Goal: Task Accomplishment & Management: Manage account settings

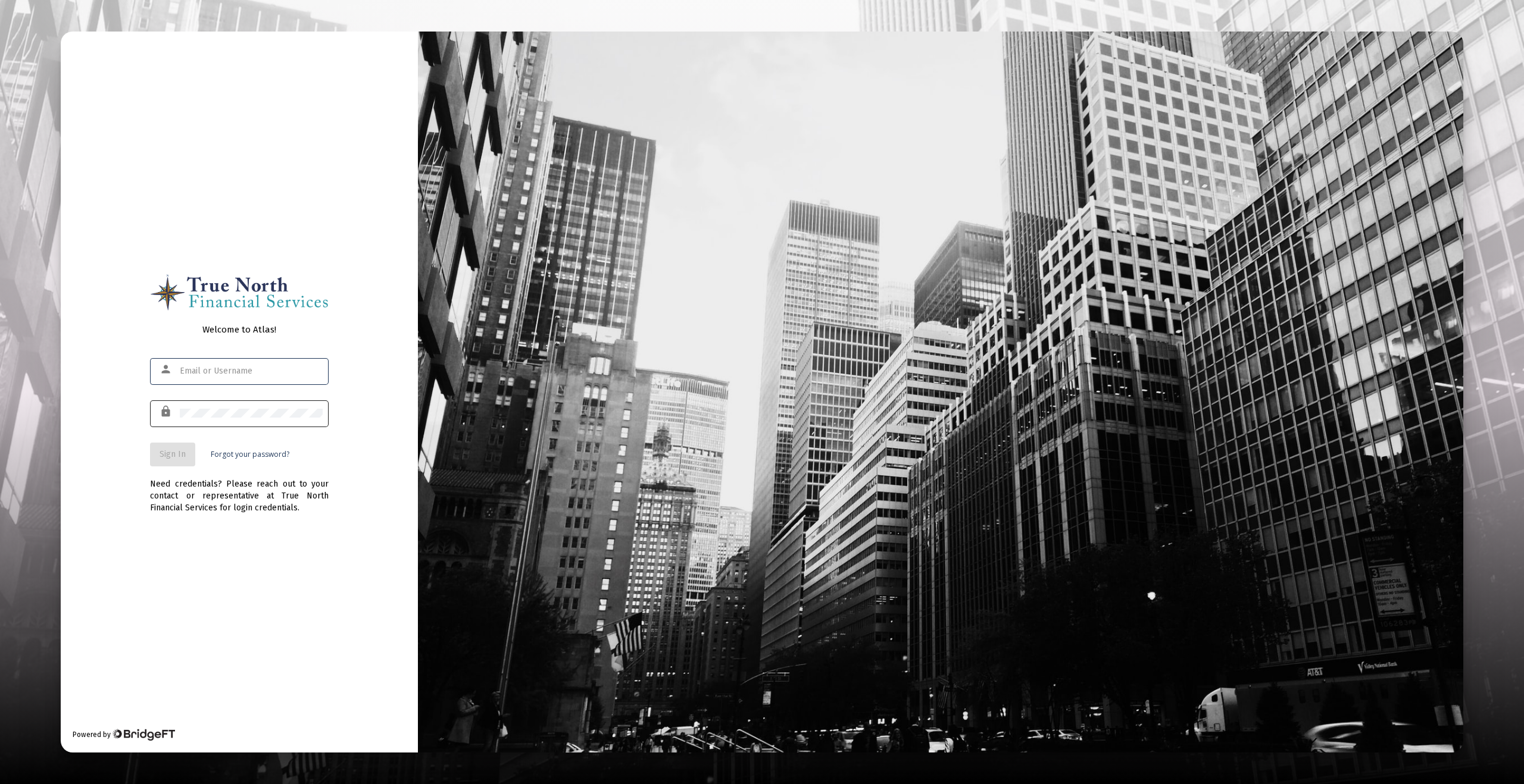
type input "[EMAIL_ADDRESS][DOMAIN_NAME]"
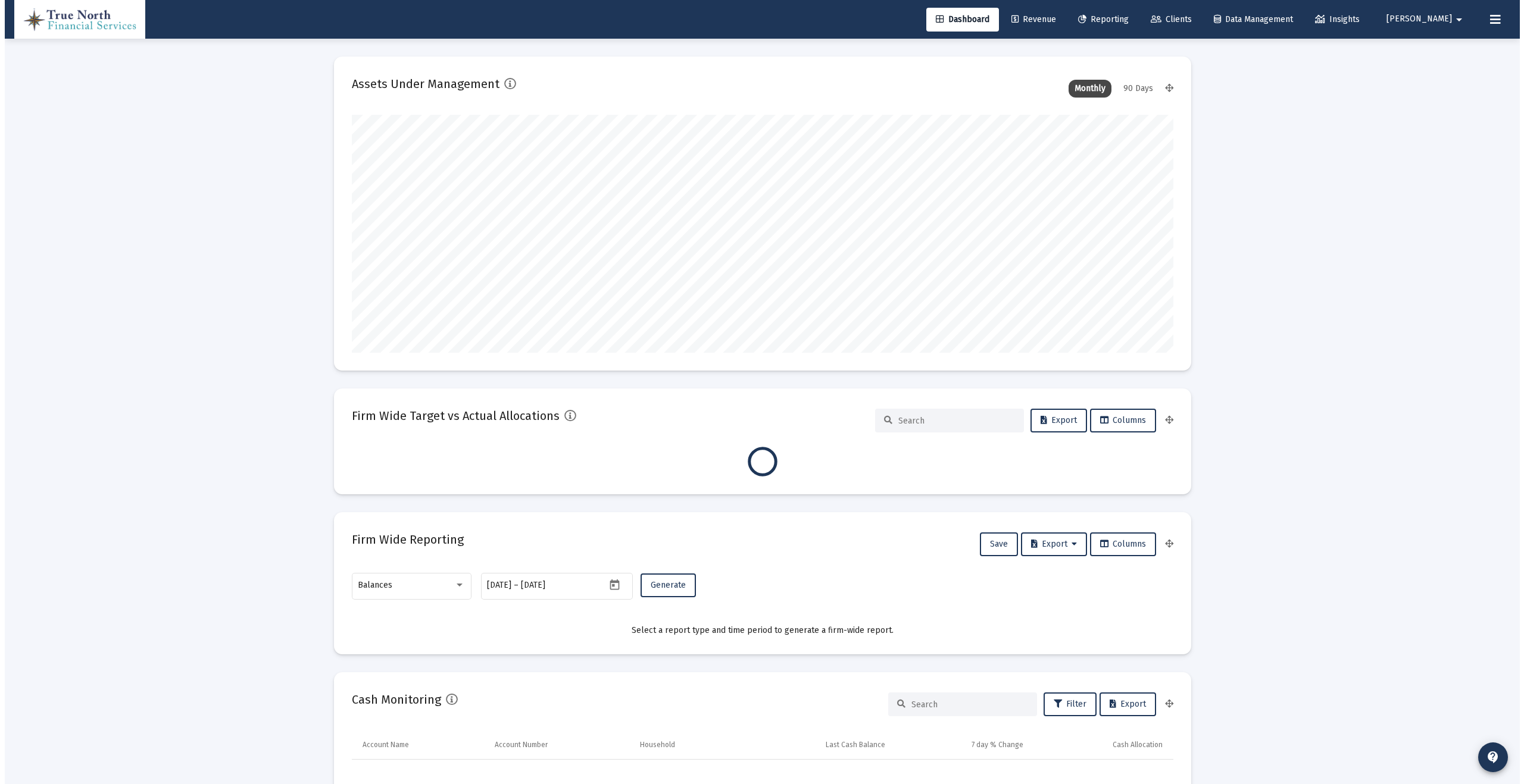
scroll to position [238, 822]
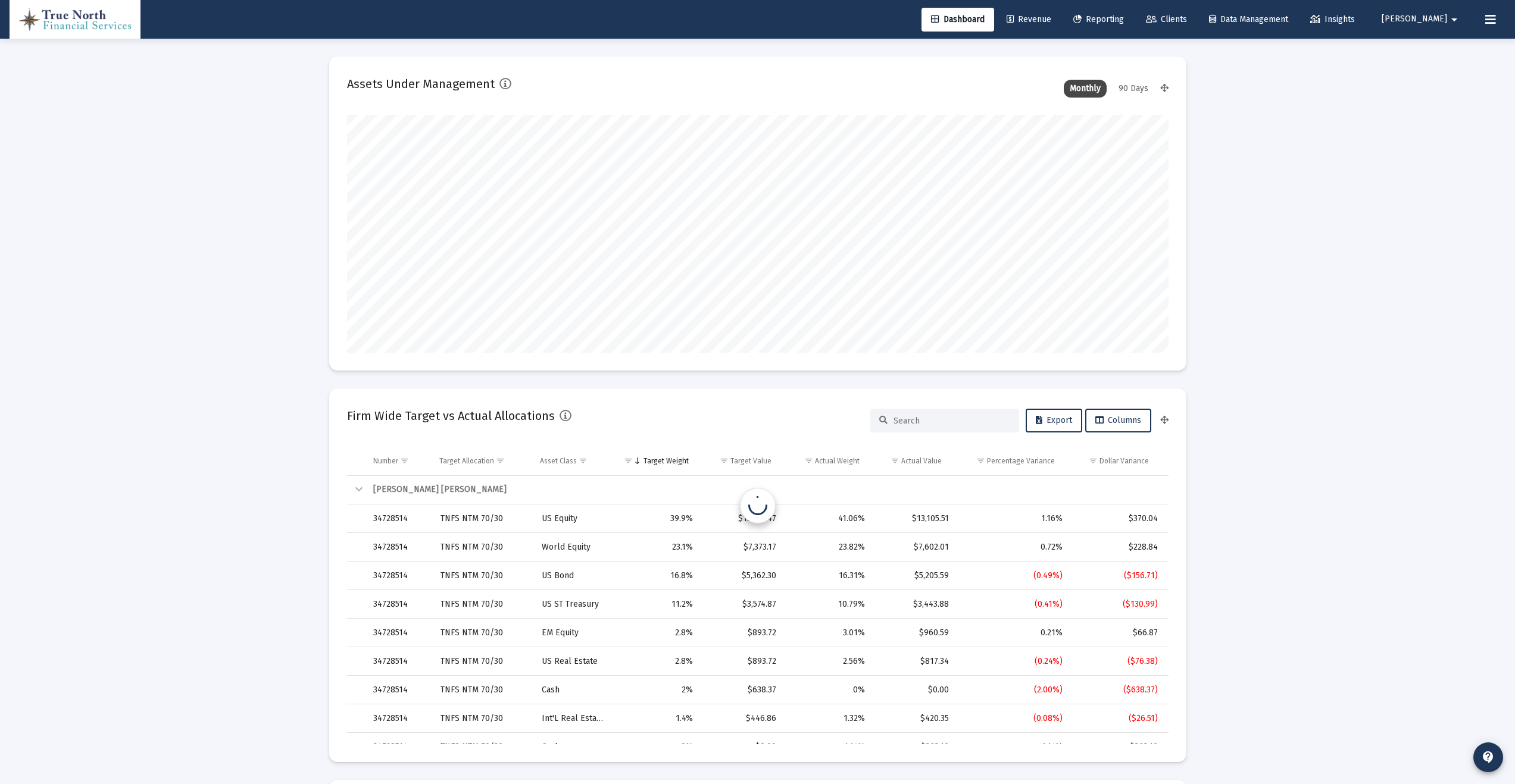
type input "[EMAIL_ADDRESS][DOMAIN_NAME]"
click at [1187, 20] on span "Clients" at bounding box center [1167, 19] width 41 height 10
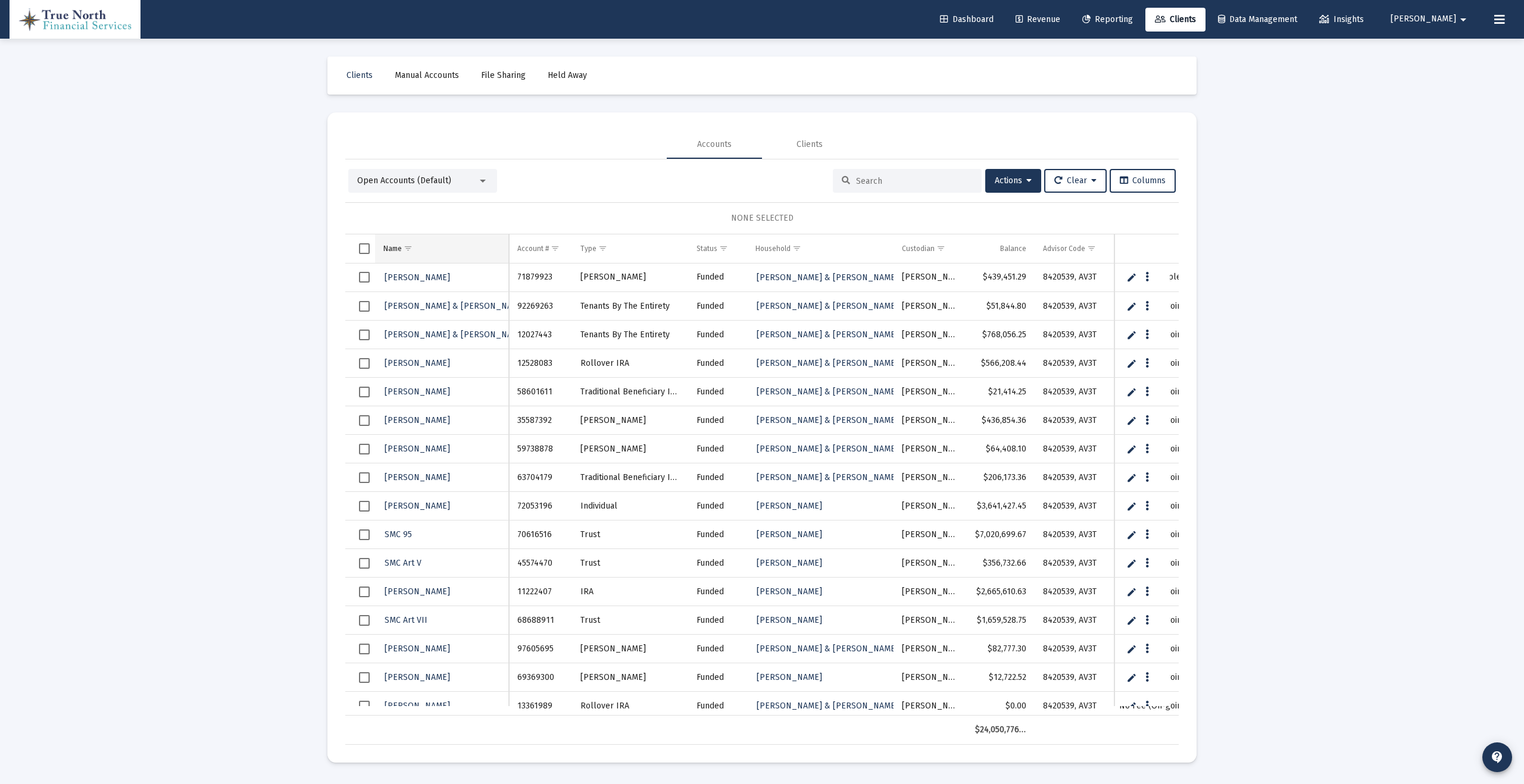
click at [404, 244] on span "Show filter options for column 'Name'" at bounding box center [408, 248] width 8 height 8
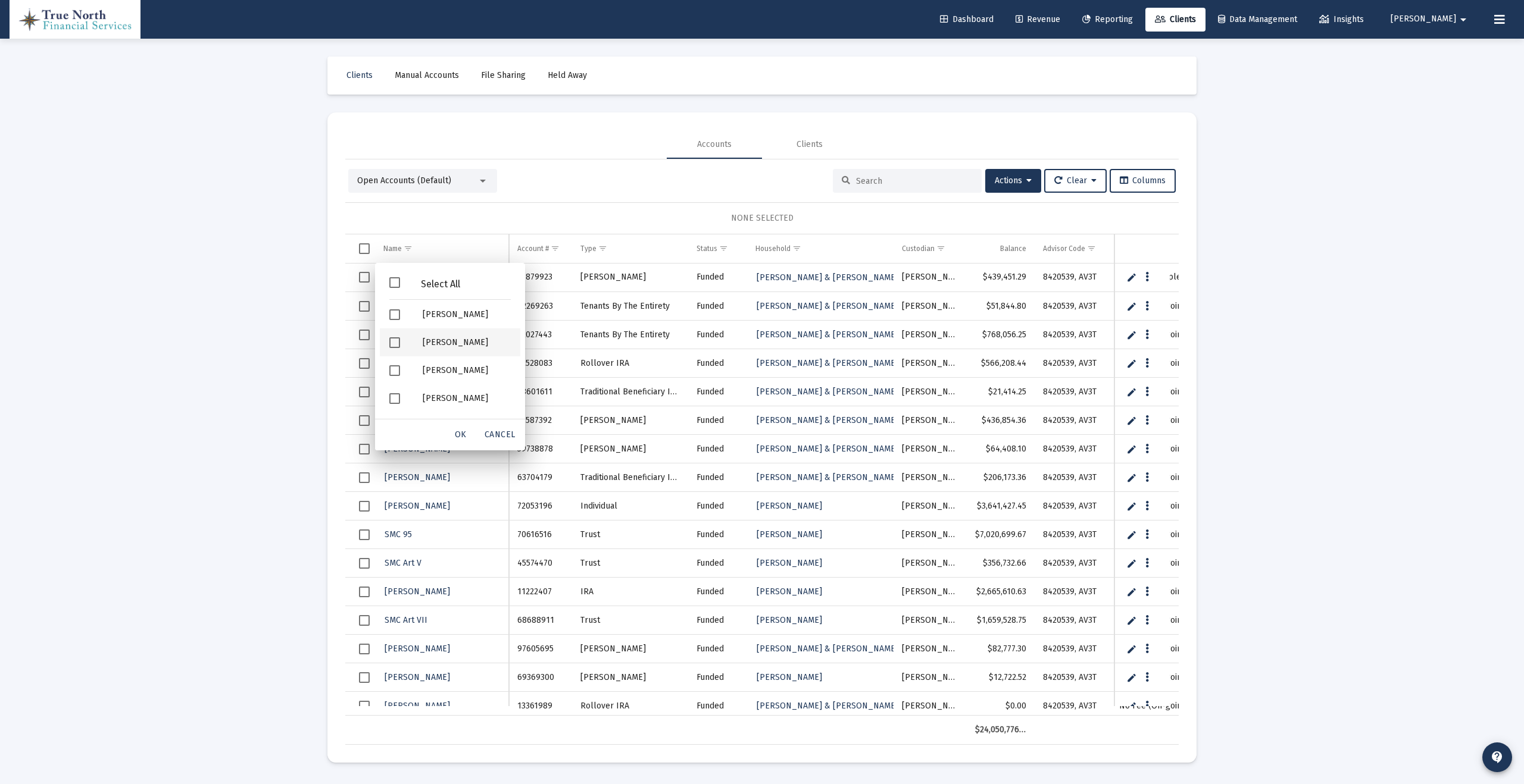
click at [436, 342] on div "[PERSON_NAME]" at bounding box center [467, 343] width 107 height 28
click at [462, 438] on span "OK" at bounding box center [460, 435] width 12 height 10
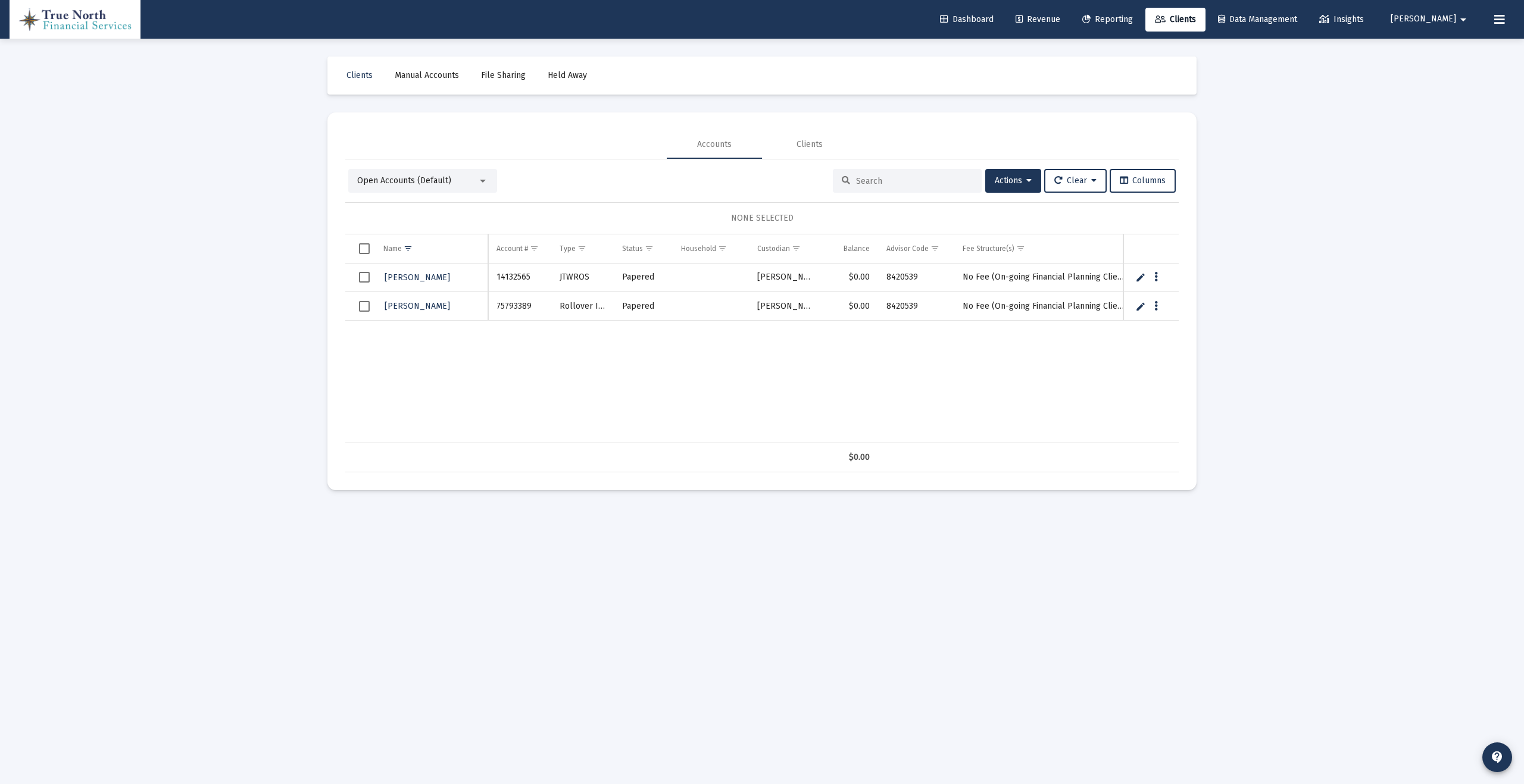
click at [1141, 275] on link "Edit" at bounding box center [1140, 277] width 10 height 10
drag, startPoint x: 469, startPoint y: 276, endPoint x: 333, endPoint y: 280, distance: 136.1
click at [333, 280] on mat-card "Accounts Clients Open Accounts (Default) Actions Clear Columns NONE SELECTED Na…" at bounding box center [762, 302] width 869 height 378
type input "[PERSON_NAME] & [PERSON_NAME]"
click at [1139, 278] on link "Save" at bounding box center [1138, 278] width 10 height 10
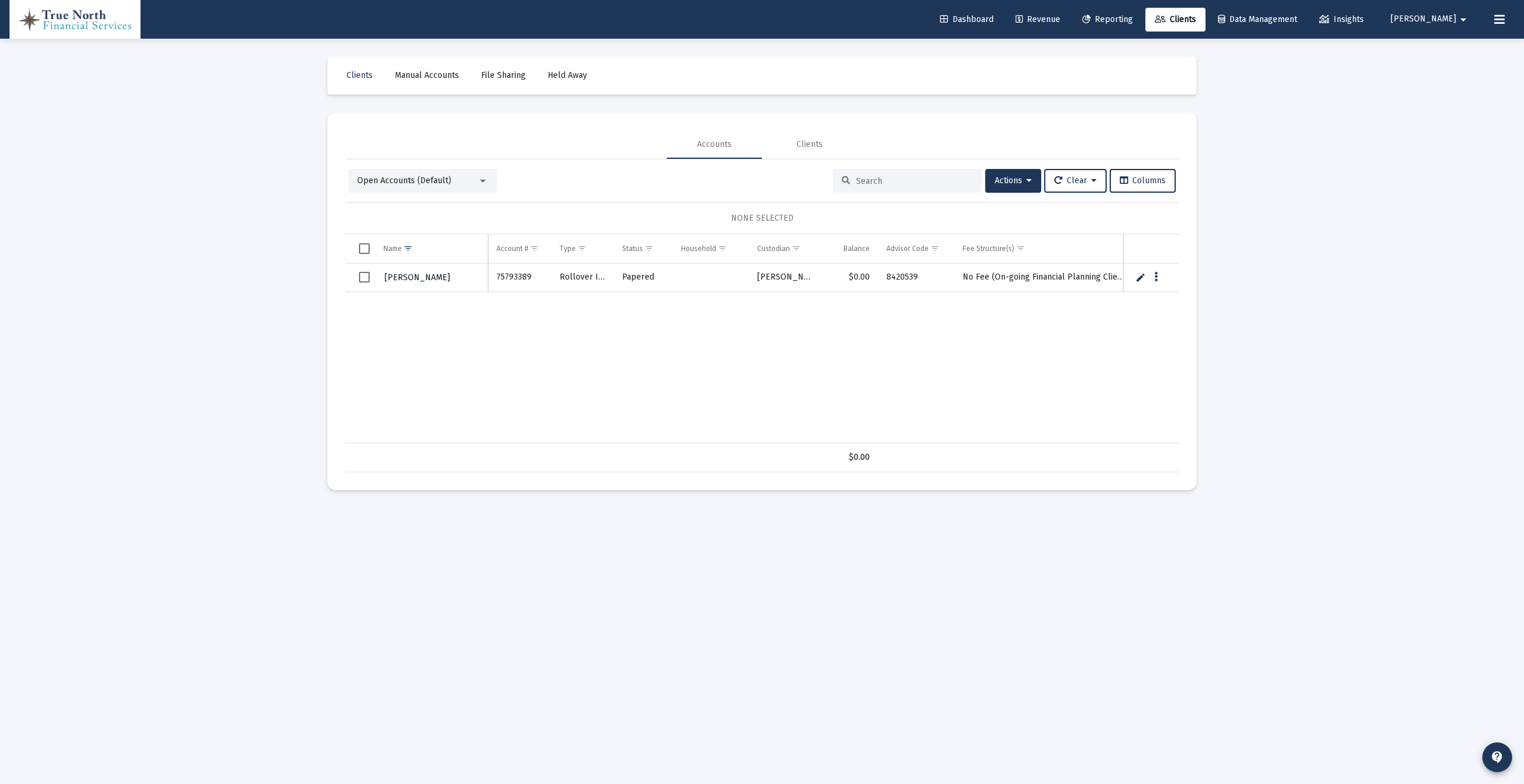
click at [450, 277] on span "[PERSON_NAME]" at bounding box center [417, 278] width 66 height 10
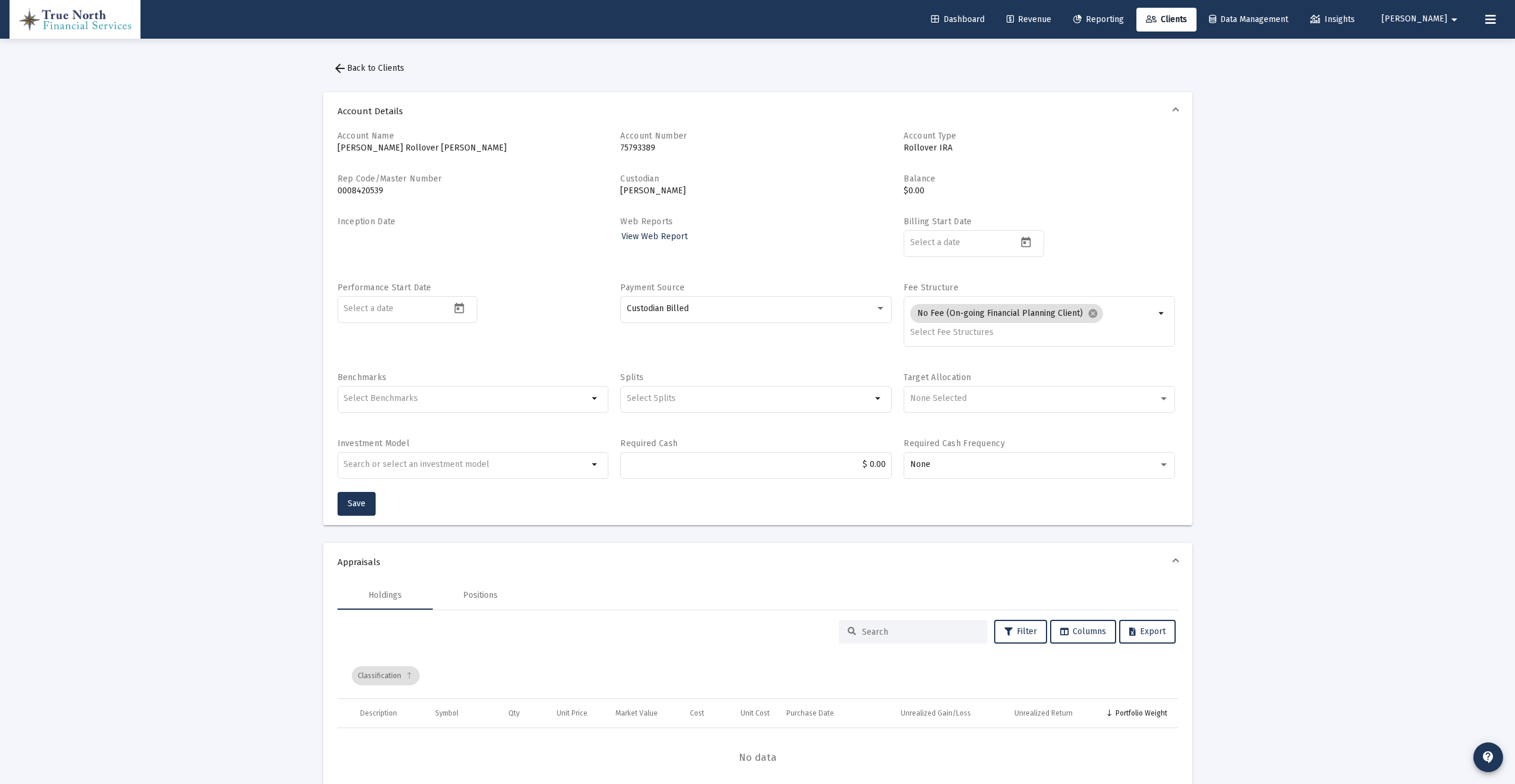
click at [395, 73] on button "arrow_back Back to Clients" at bounding box center [368, 68] width 90 height 24
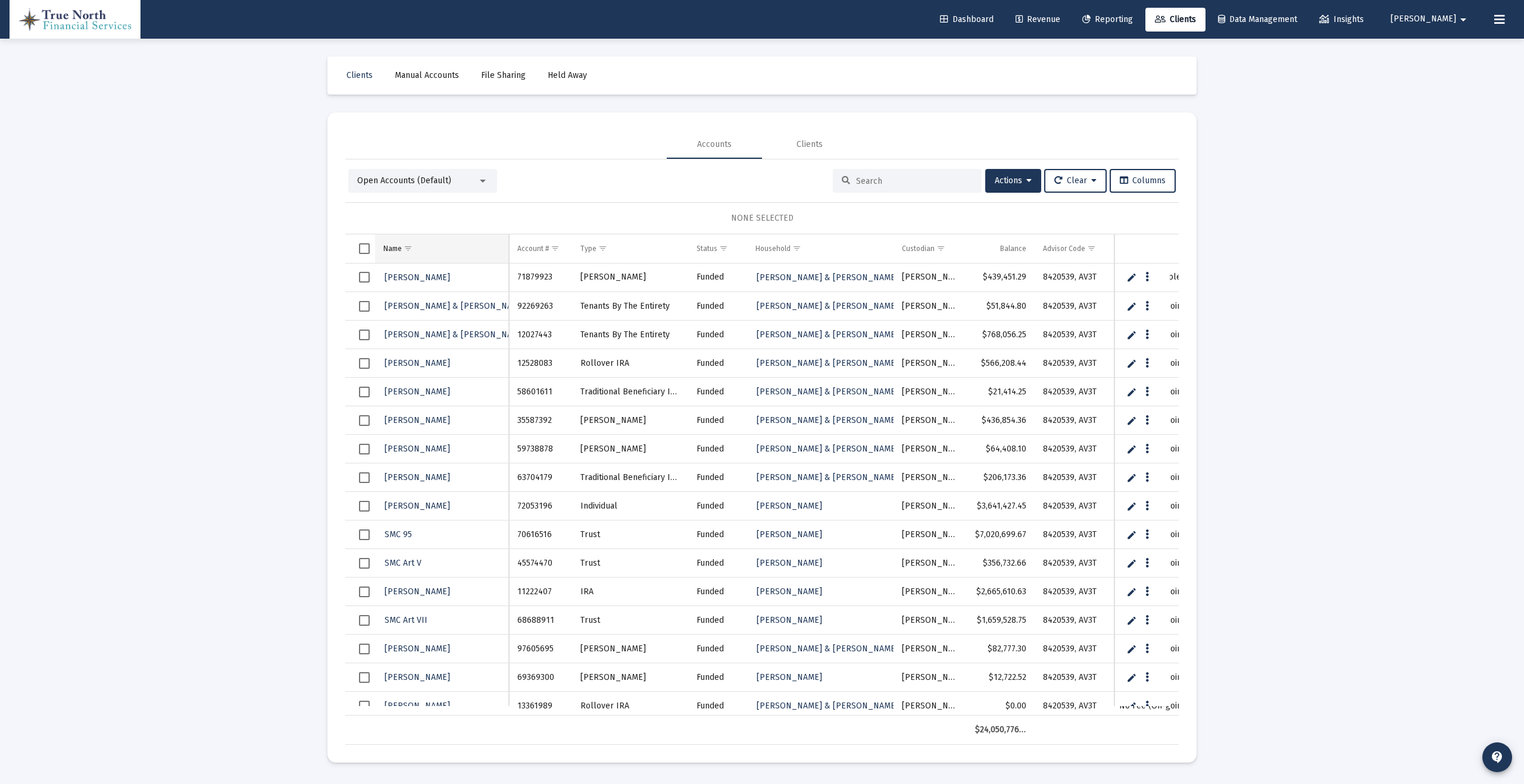
click at [397, 248] on div "Name" at bounding box center [393, 248] width 19 height 9
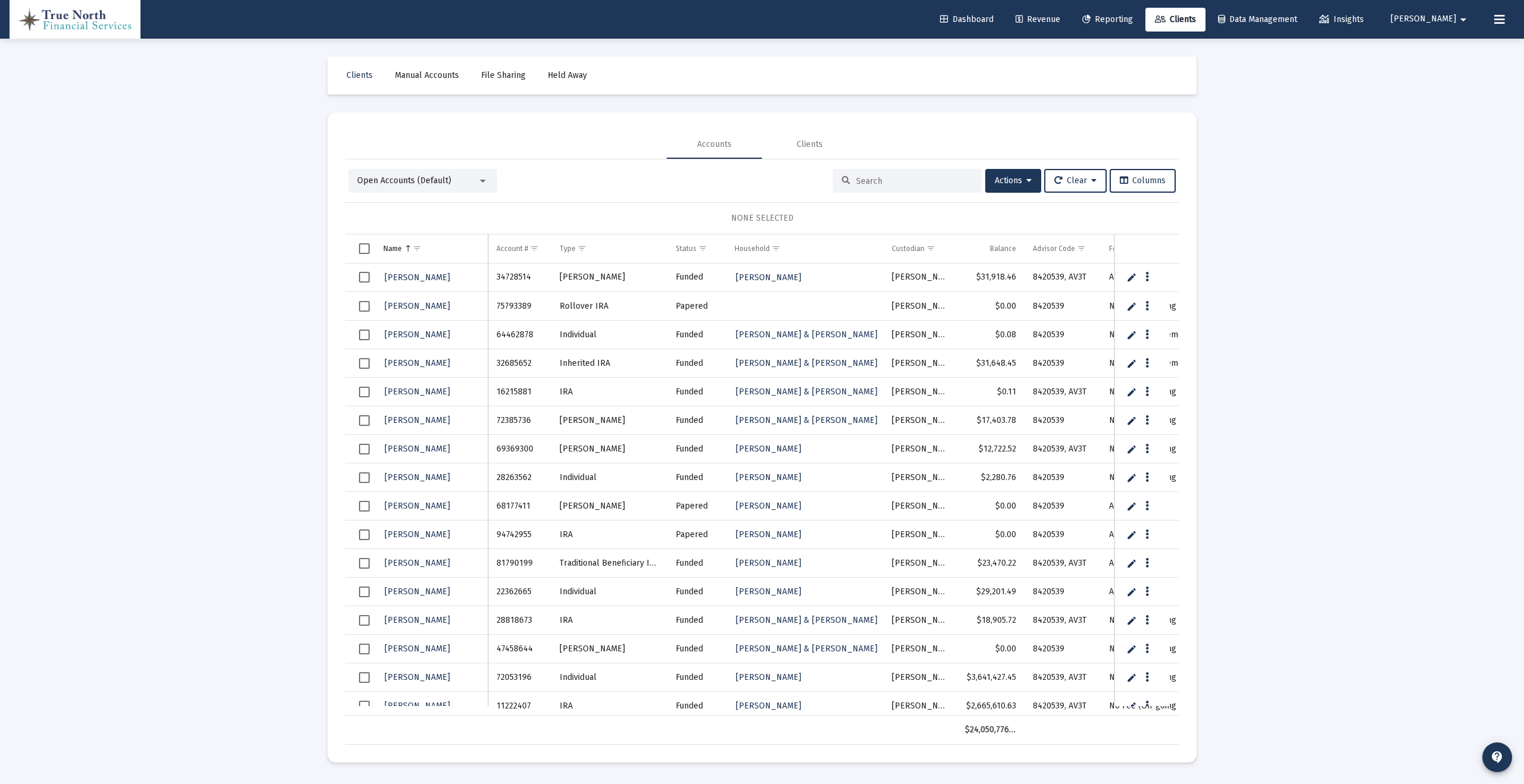
click at [1130, 308] on link "Edit" at bounding box center [1131, 306] width 10 height 10
drag, startPoint x: 473, startPoint y: 305, endPoint x: 323, endPoint y: 309, distance: 150.1
click at [323, 309] on div "Clients Manual Accounts File Sharing Held Away Accounts Clients Open Accounts (…" at bounding box center [762, 409] width 893 height 743
type input "[PERSON_NAME]"
click at [1136, 307] on link "Save" at bounding box center [1138, 306] width 10 height 10
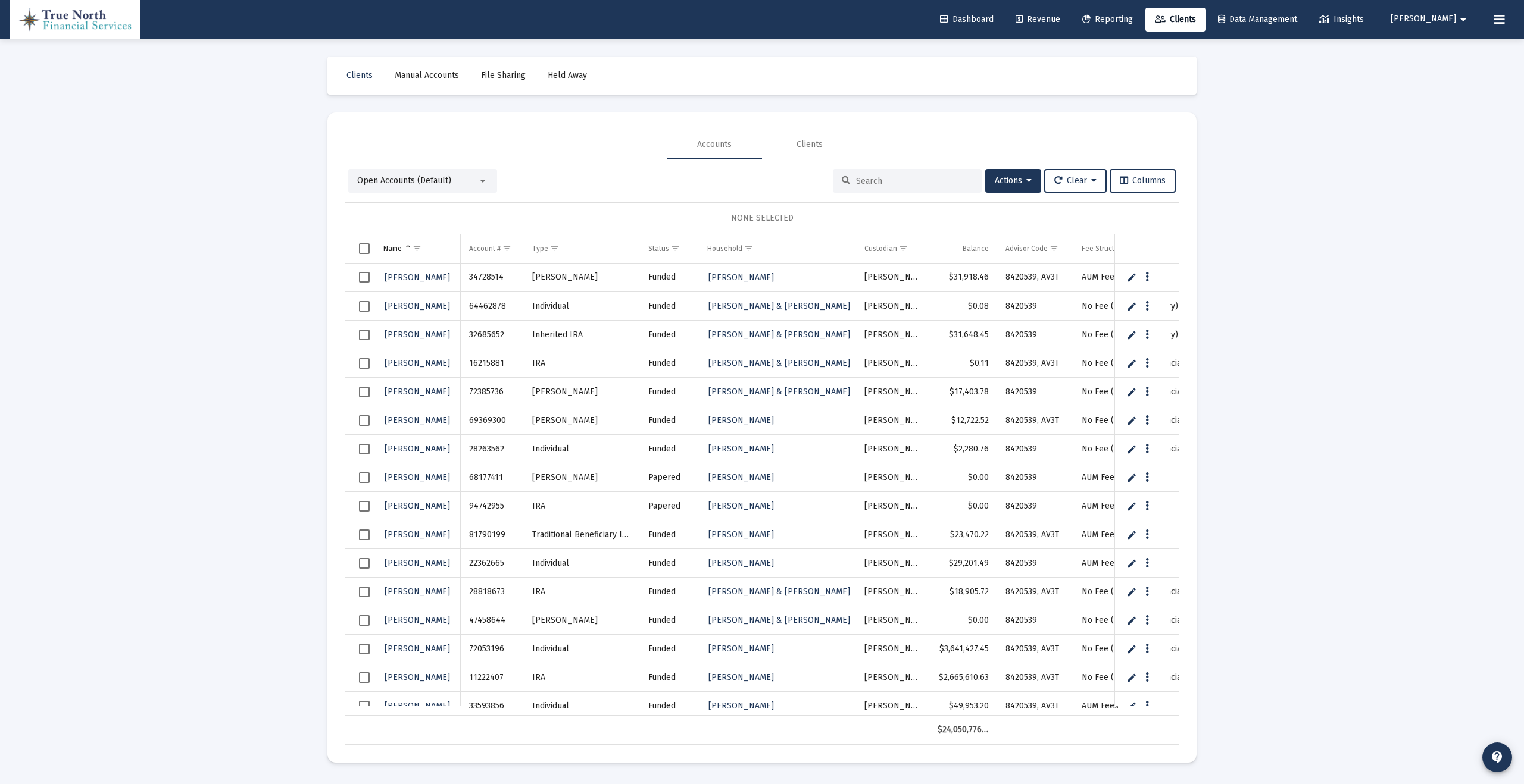
click at [873, 181] on input at bounding box center [914, 181] width 117 height 10
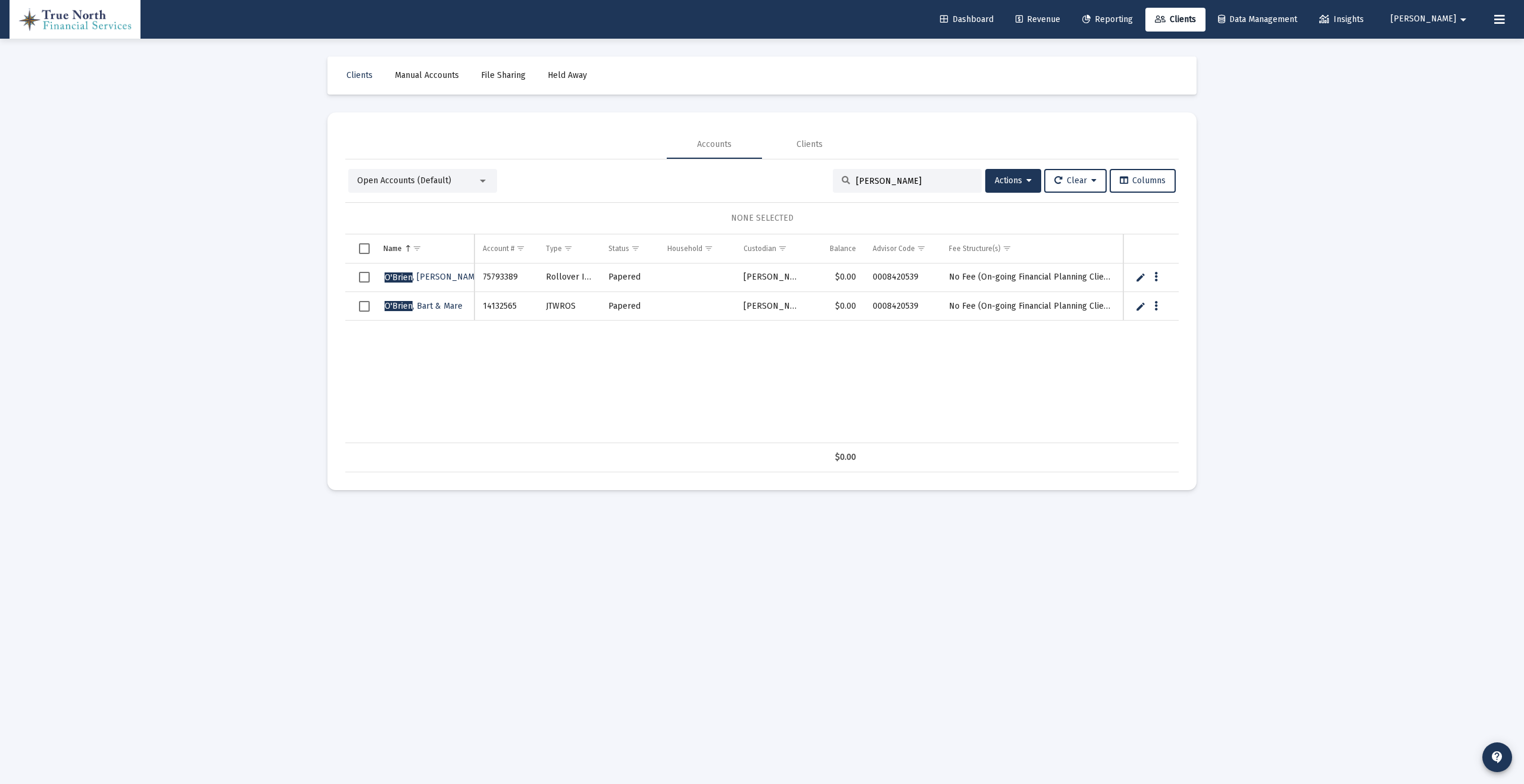
type input "[PERSON_NAME]"
click at [363, 278] on span "Select row" at bounding box center [363, 277] width 10 height 10
click at [367, 309] on span "Select row" at bounding box center [363, 306] width 10 height 10
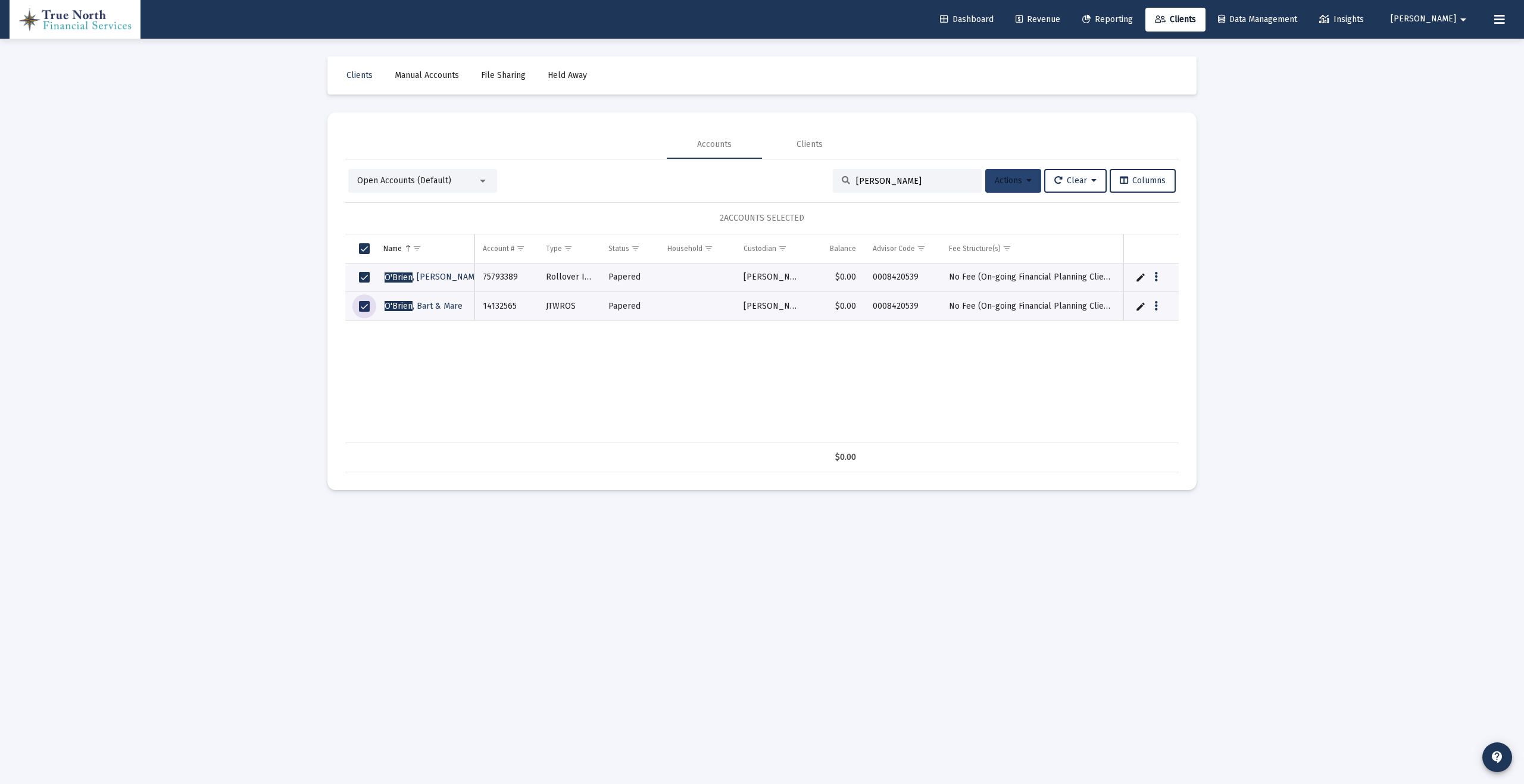
click at [1019, 187] on button "Actions" at bounding box center [1013, 181] width 56 height 24
click at [1060, 323] on button "Map to Household" at bounding box center [1041, 326] width 127 height 28
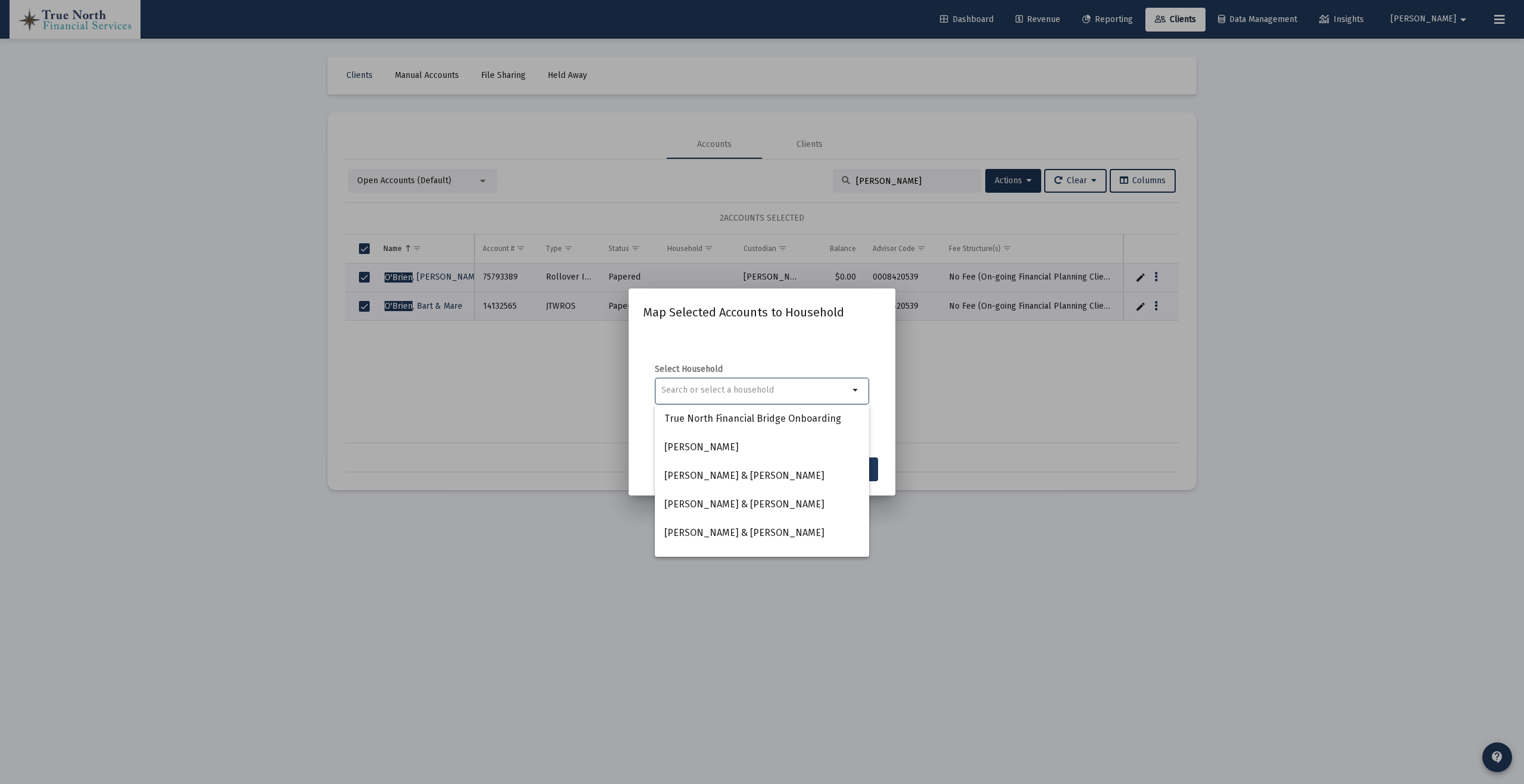
type input "o"
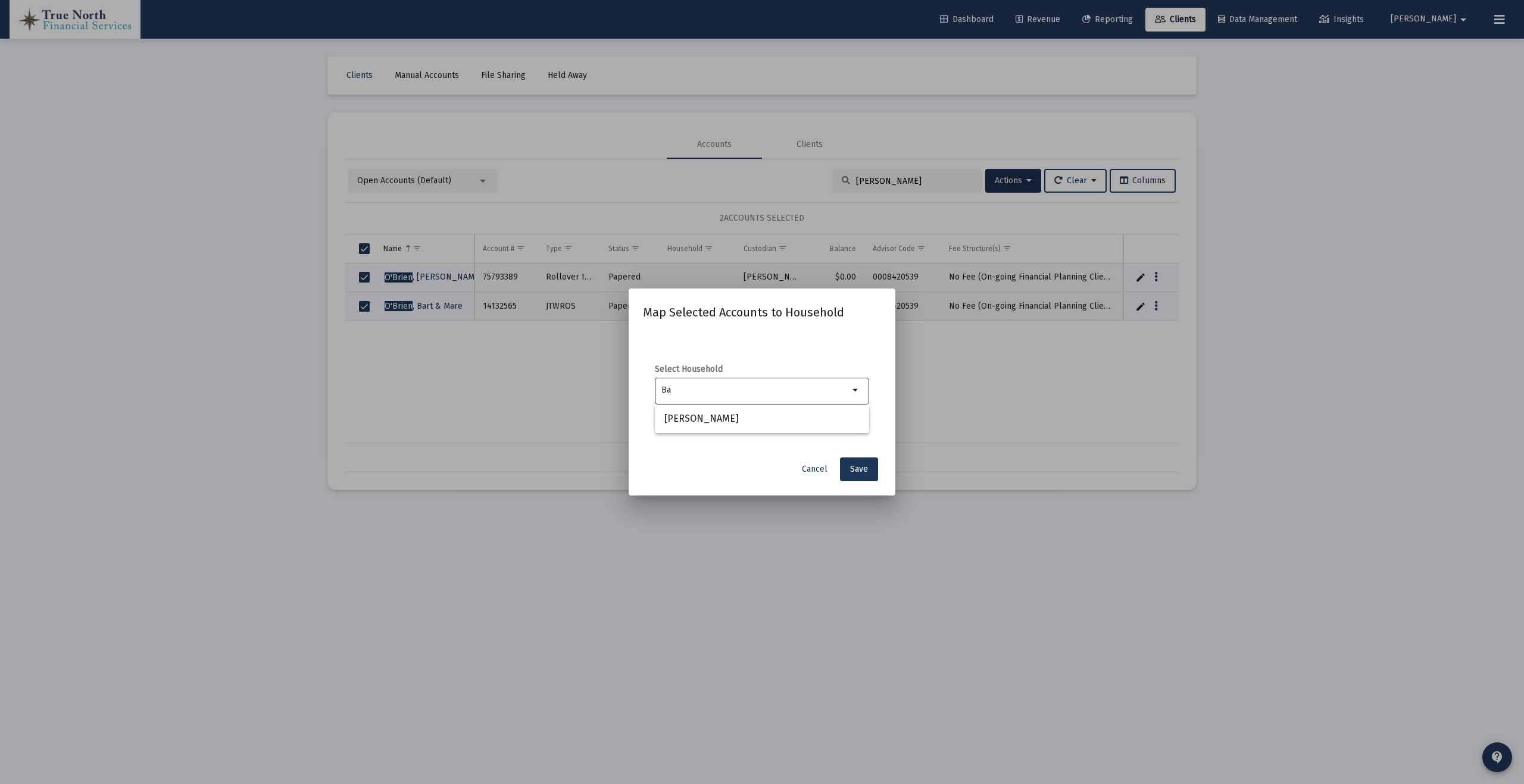
type input "B"
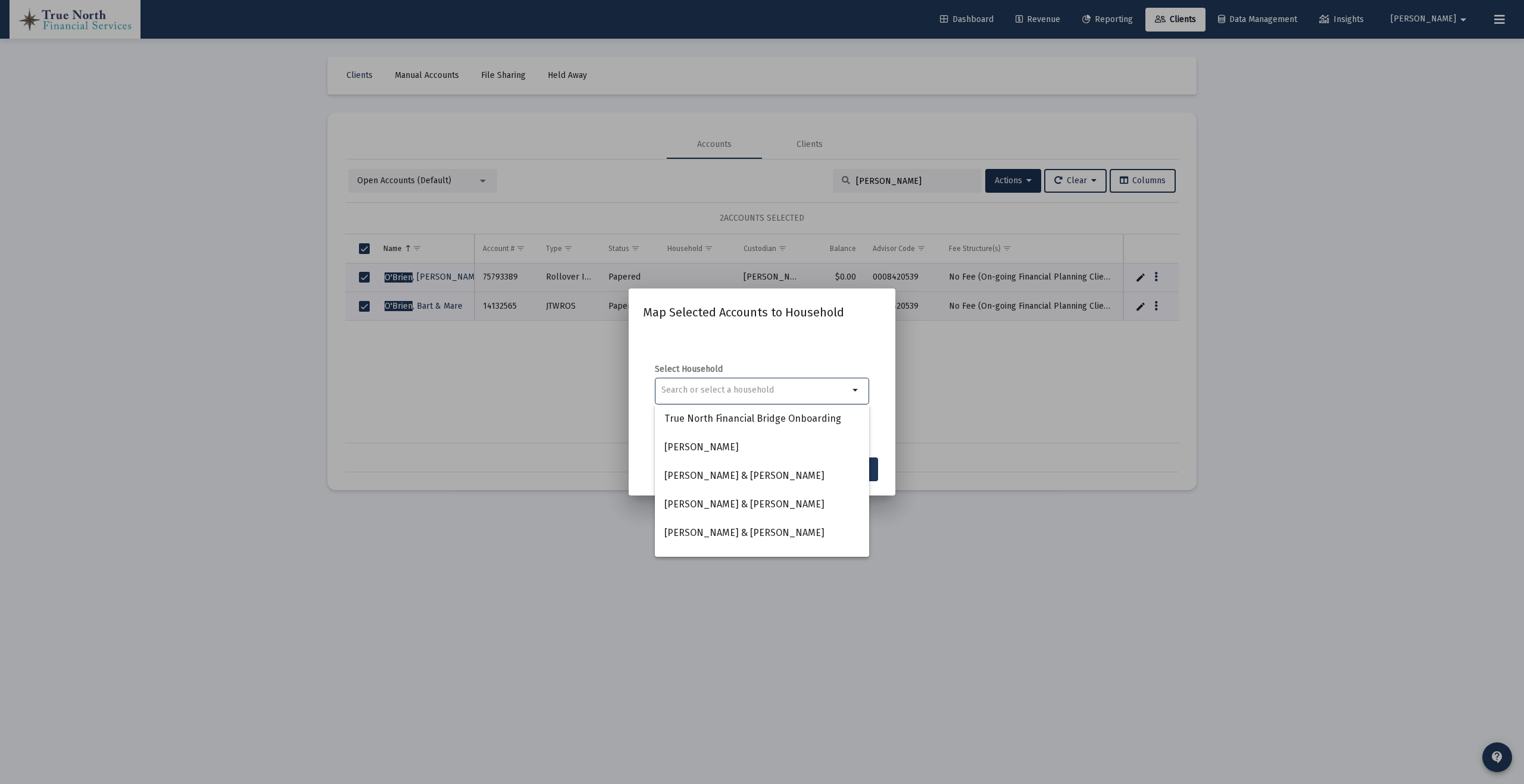
click at [1006, 363] on div at bounding box center [762, 392] width 1524 height 784
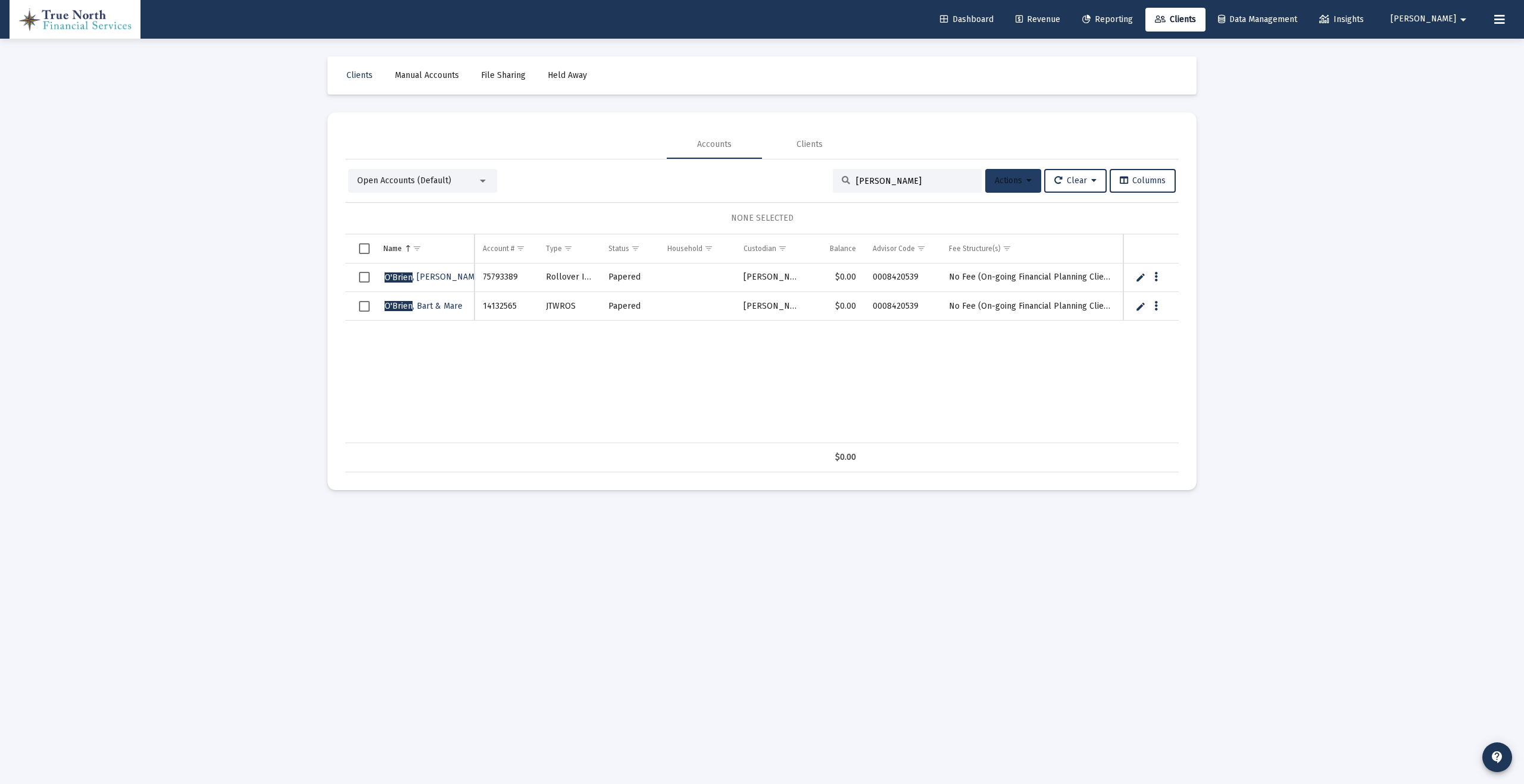
click at [1026, 177] on icon at bounding box center [1029, 181] width 6 height 8
click at [1043, 334] on button "Map to Household" at bounding box center [1041, 326] width 127 height 28
click at [973, 360] on div "[PERSON_NAME] 75793389 Rollover IRA Papered [PERSON_NAME] $0.00 0008420539 No F…" at bounding box center [843, 353] width 997 height 180
click at [367, 250] on span "Select all" at bounding box center [363, 248] width 10 height 10
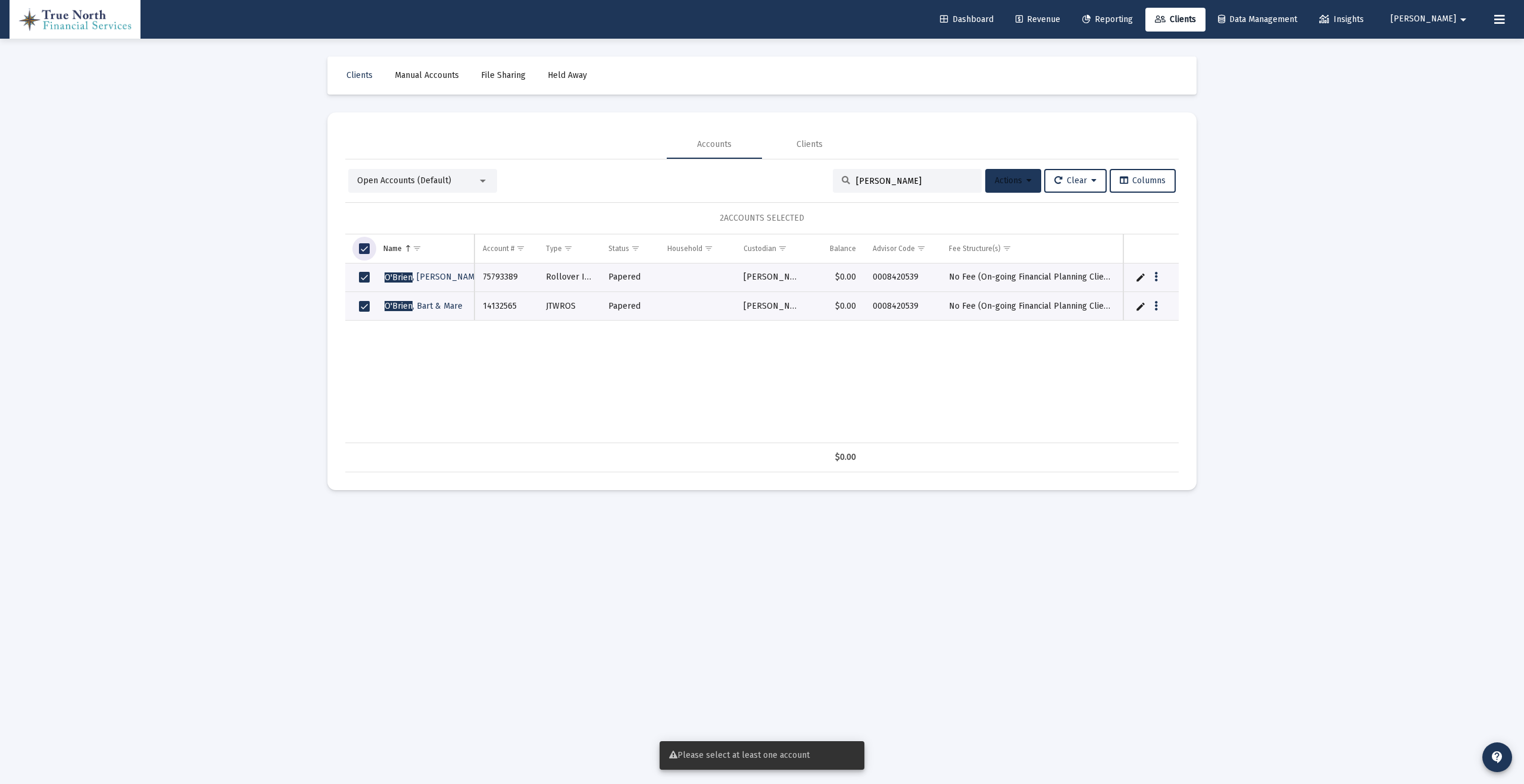
click at [1014, 176] on span "Actions" at bounding box center [1013, 181] width 37 height 10
click at [1036, 328] on button "Map to Household" at bounding box center [1041, 326] width 127 height 28
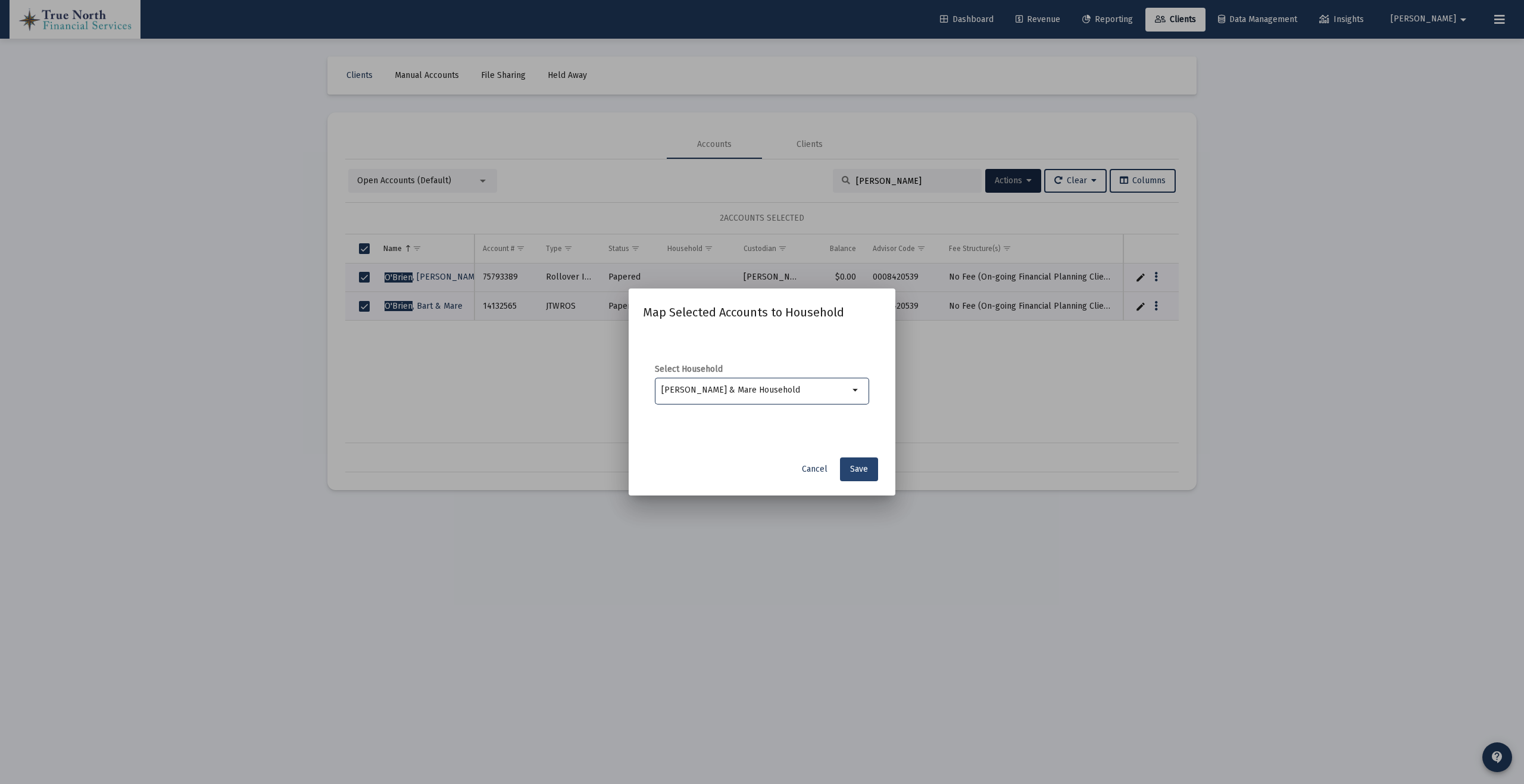
type input "[PERSON_NAME] & Mare Household"
click at [851, 467] on span "Save" at bounding box center [858, 469] width 18 height 10
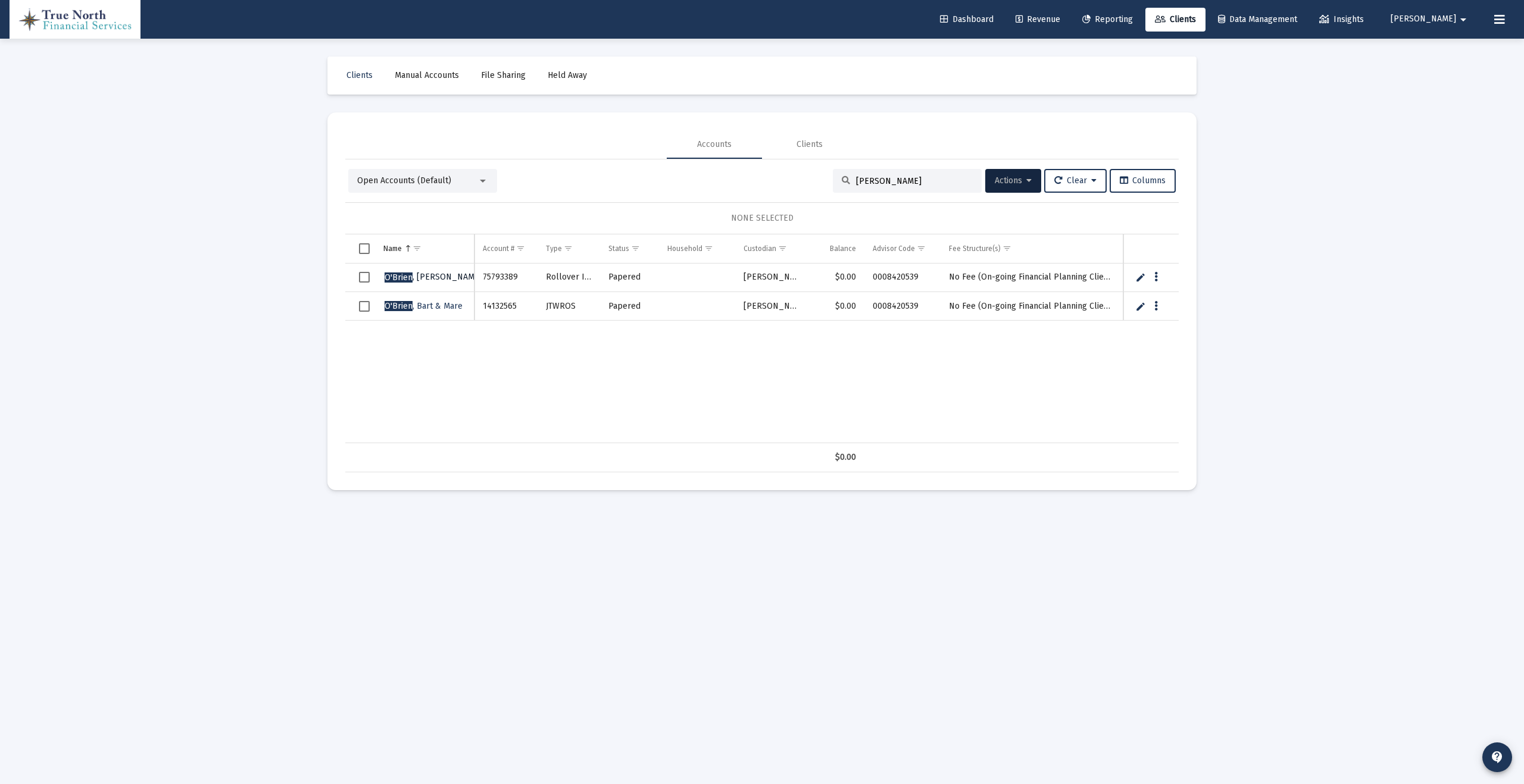
click at [421, 280] on span "[PERSON_NAME]" at bounding box center [433, 277] width 98 height 10
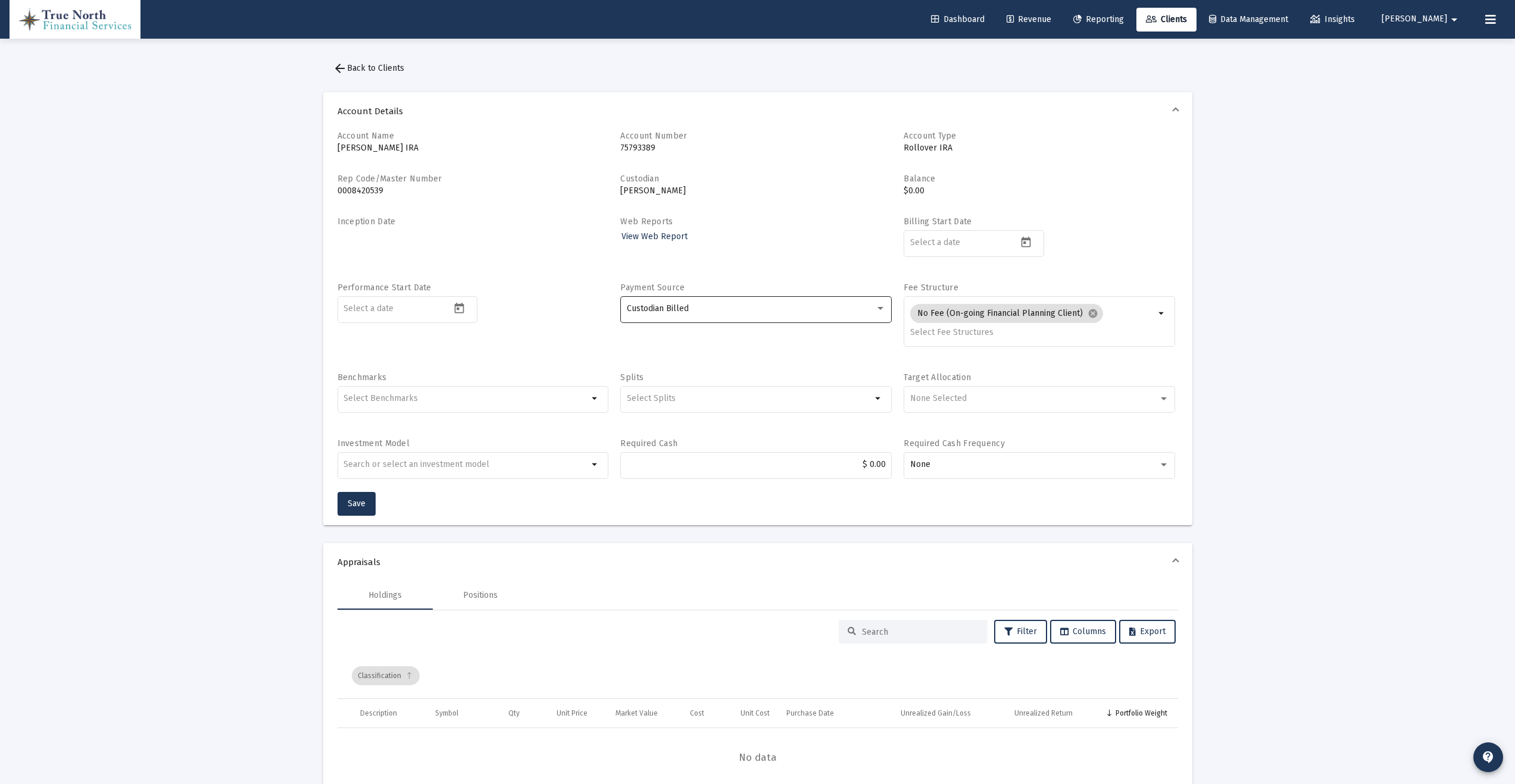
click at [730, 311] on div "Custodian Billed" at bounding box center [751, 309] width 249 height 9
click at [724, 336] on span "Directly Billed" at bounding box center [756, 333] width 259 height 25
click at [935, 244] on input at bounding box center [964, 243] width 107 height 9
click at [464, 404] on div "Selection" at bounding box center [465, 398] width 250 height 14
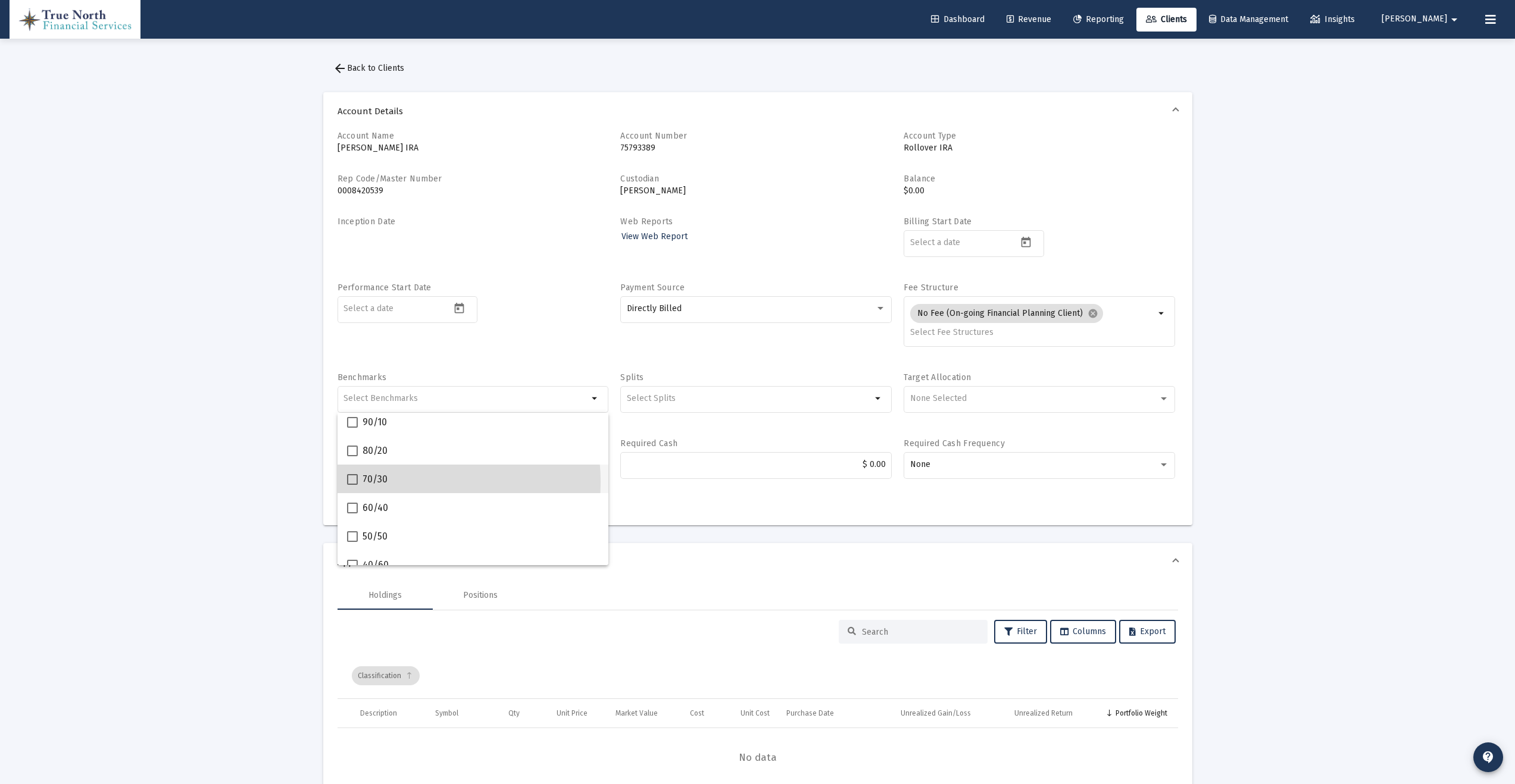
click at [398, 482] on div "70/30" at bounding box center [474, 479] width 252 height 28
checkbox input "true"
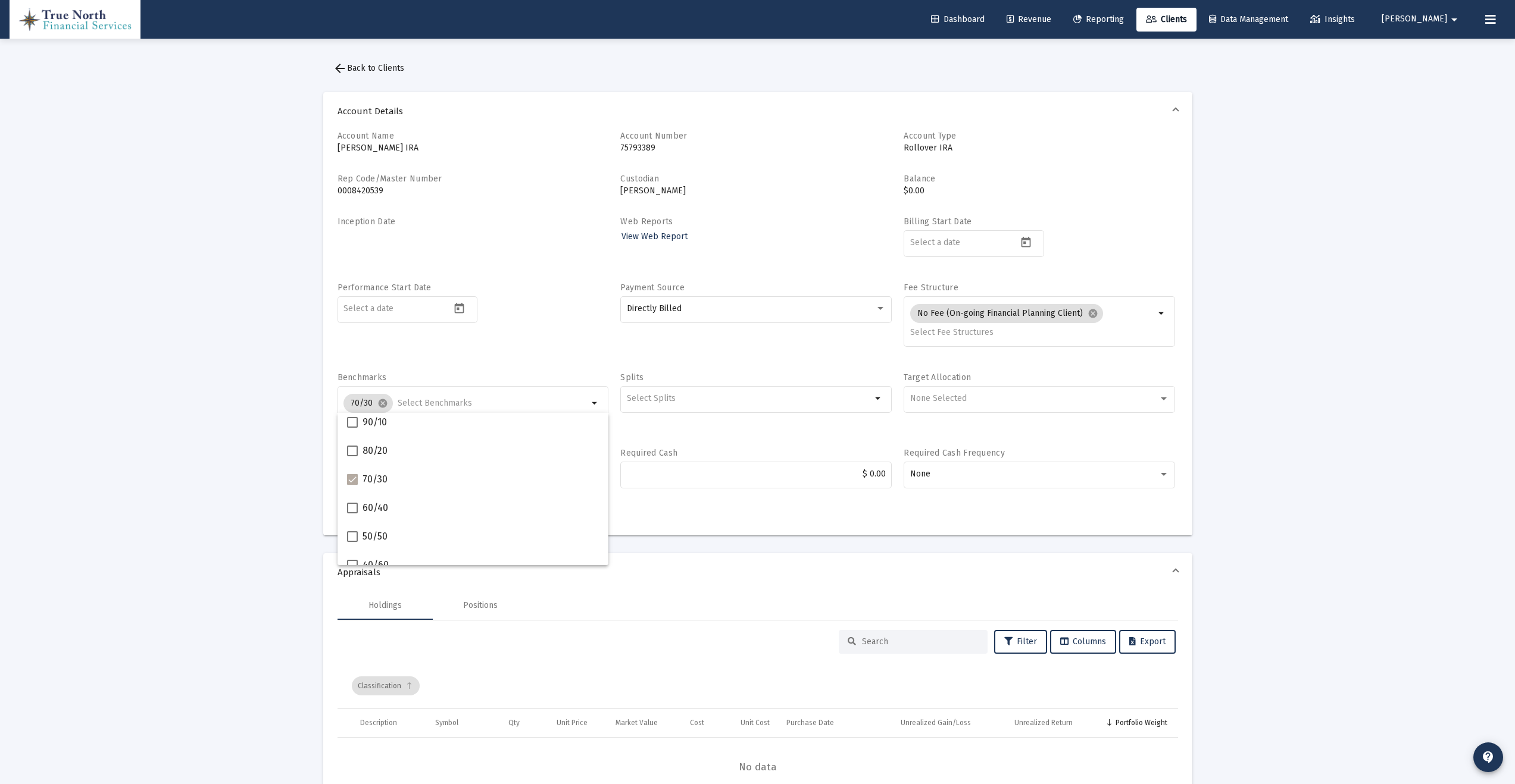
click at [770, 363] on div "Account Name [PERSON_NAME] IRA Account Number [FINANCIAL_ID] Account Type Rollo…" at bounding box center [758, 315] width 841 height 372
click at [998, 392] on div "None Selected" at bounding box center [1040, 398] width 259 height 29
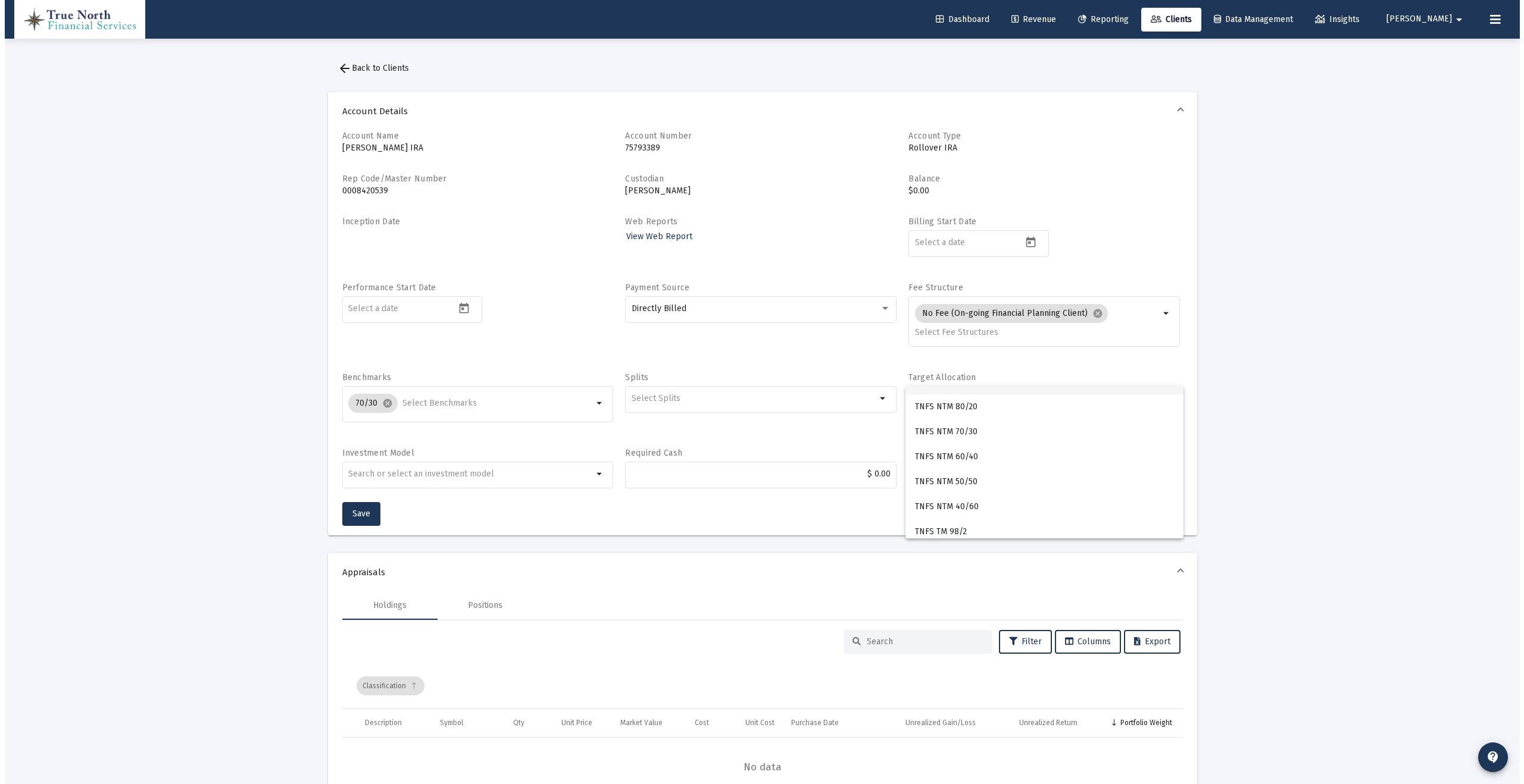
scroll to position [50, 0]
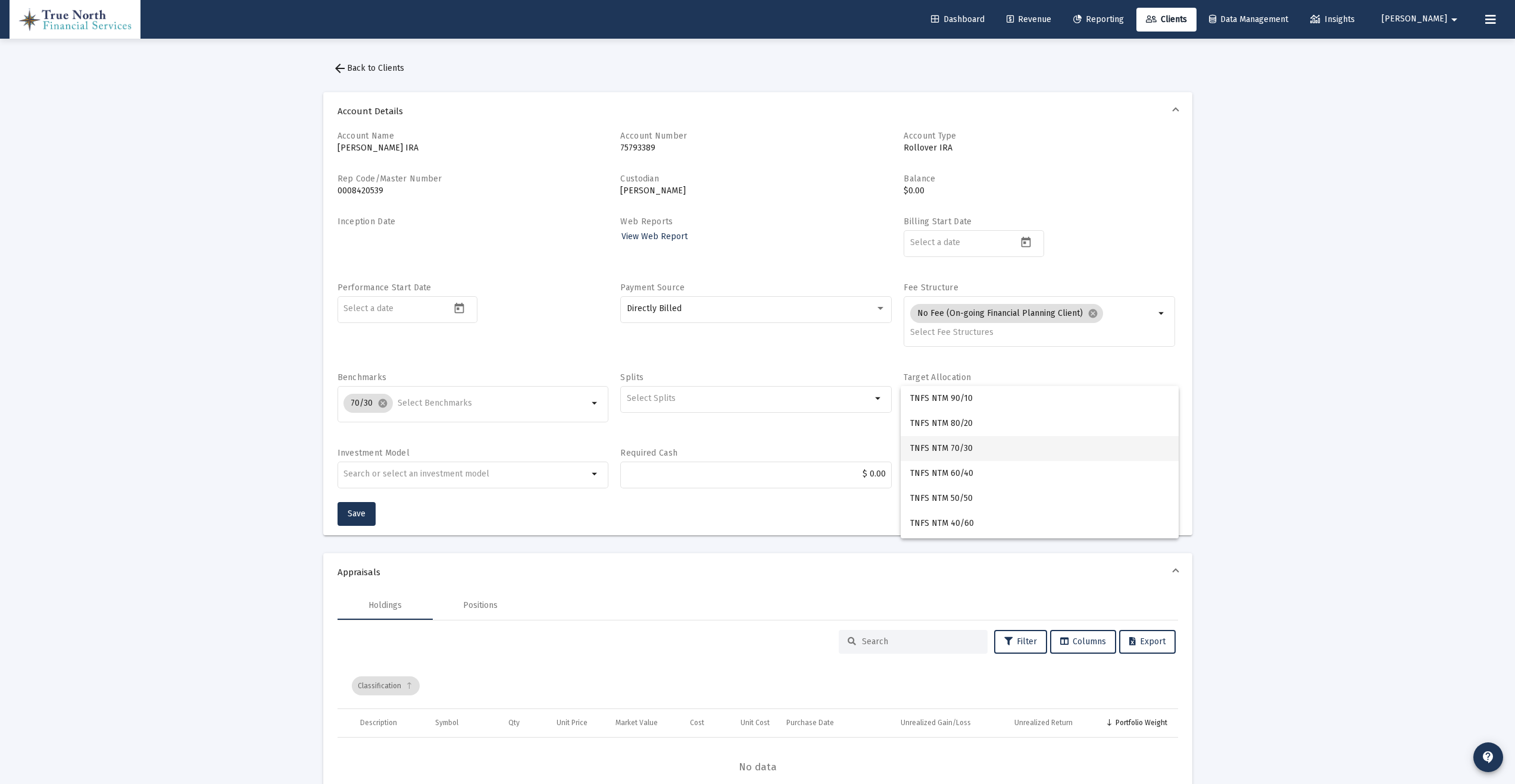
click at [968, 448] on span "TNFS NTM 70/30" at bounding box center [1040, 449] width 259 height 25
click at [595, 477] on mat-icon "arrow_drop_down" at bounding box center [595, 473] width 14 height 14
click at [589, 477] on mat-icon "arrow_drop_down" at bounding box center [595, 473] width 14 height 14
click at [849, 434] on div "Splits arrow_drop_down" at bounding box center [756, 404] width 271 height 64
click at [363, 517] on span "Save" at bounding box center [356, 514] width 18 height 10
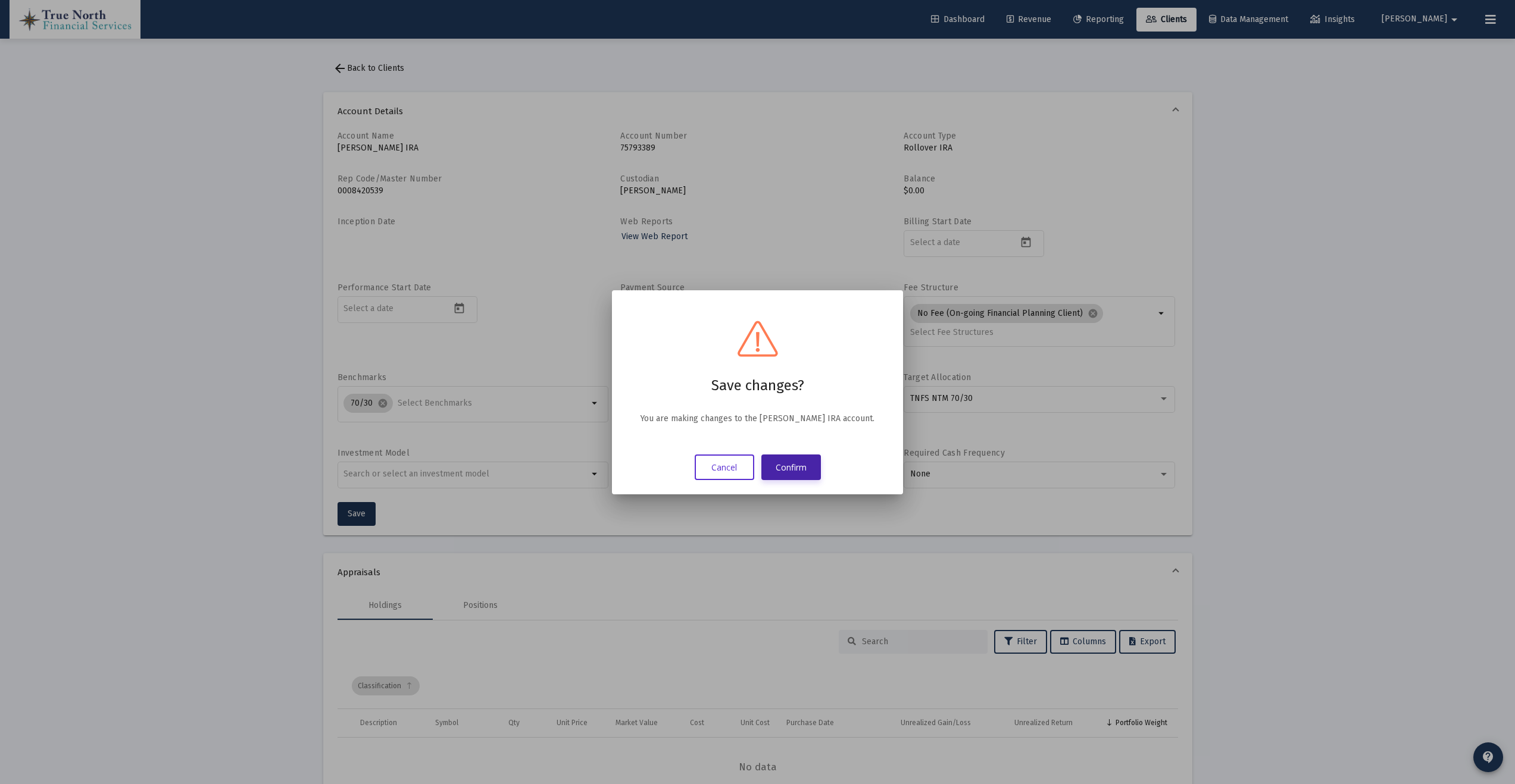
click at [796, 471] on button "Confirm" at bounding box center [791, 467] width 59 height 25
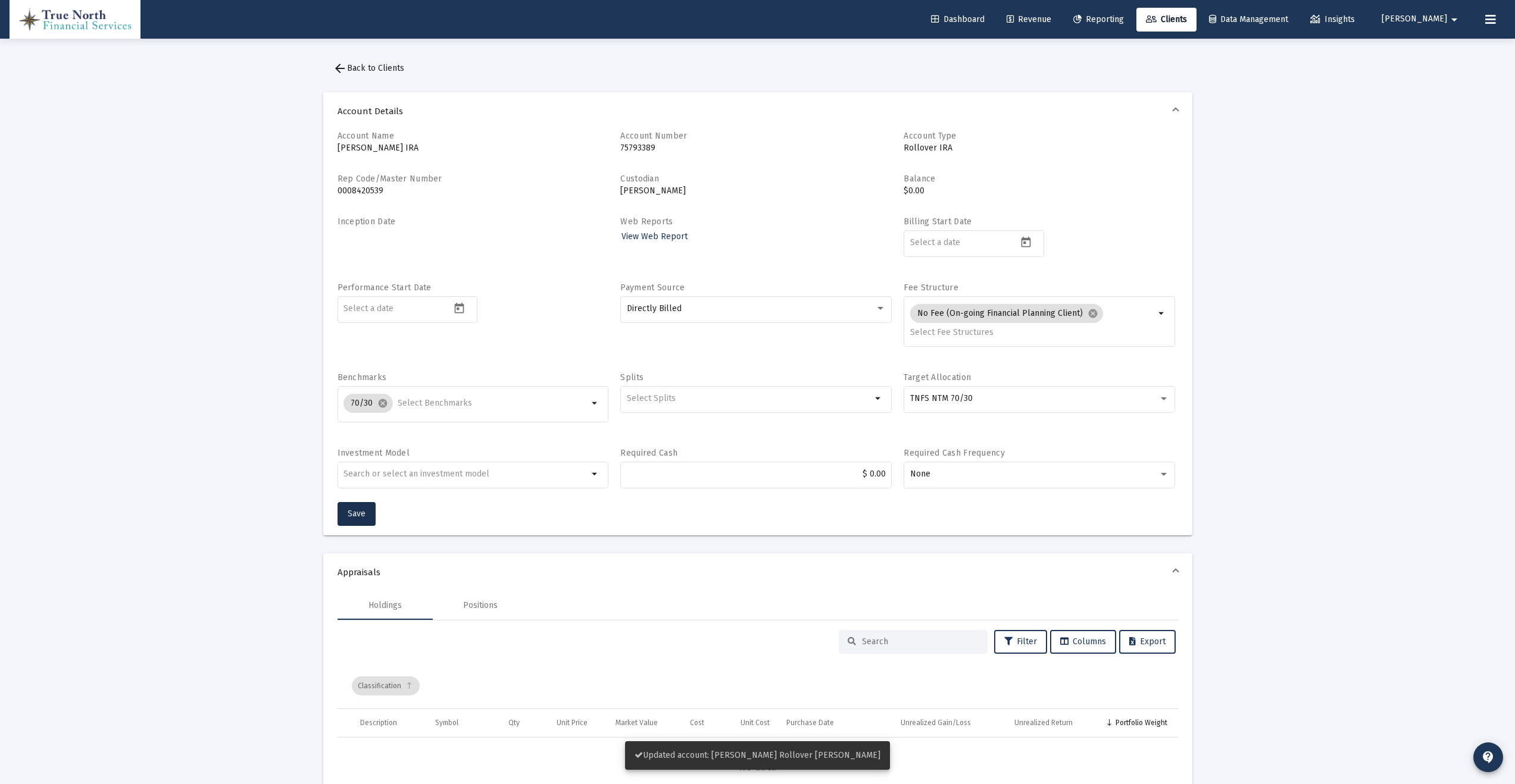
click at [363, 66] on span "arrow_back Back to Clients" at bounding box center [368, 68] width 72 height 10
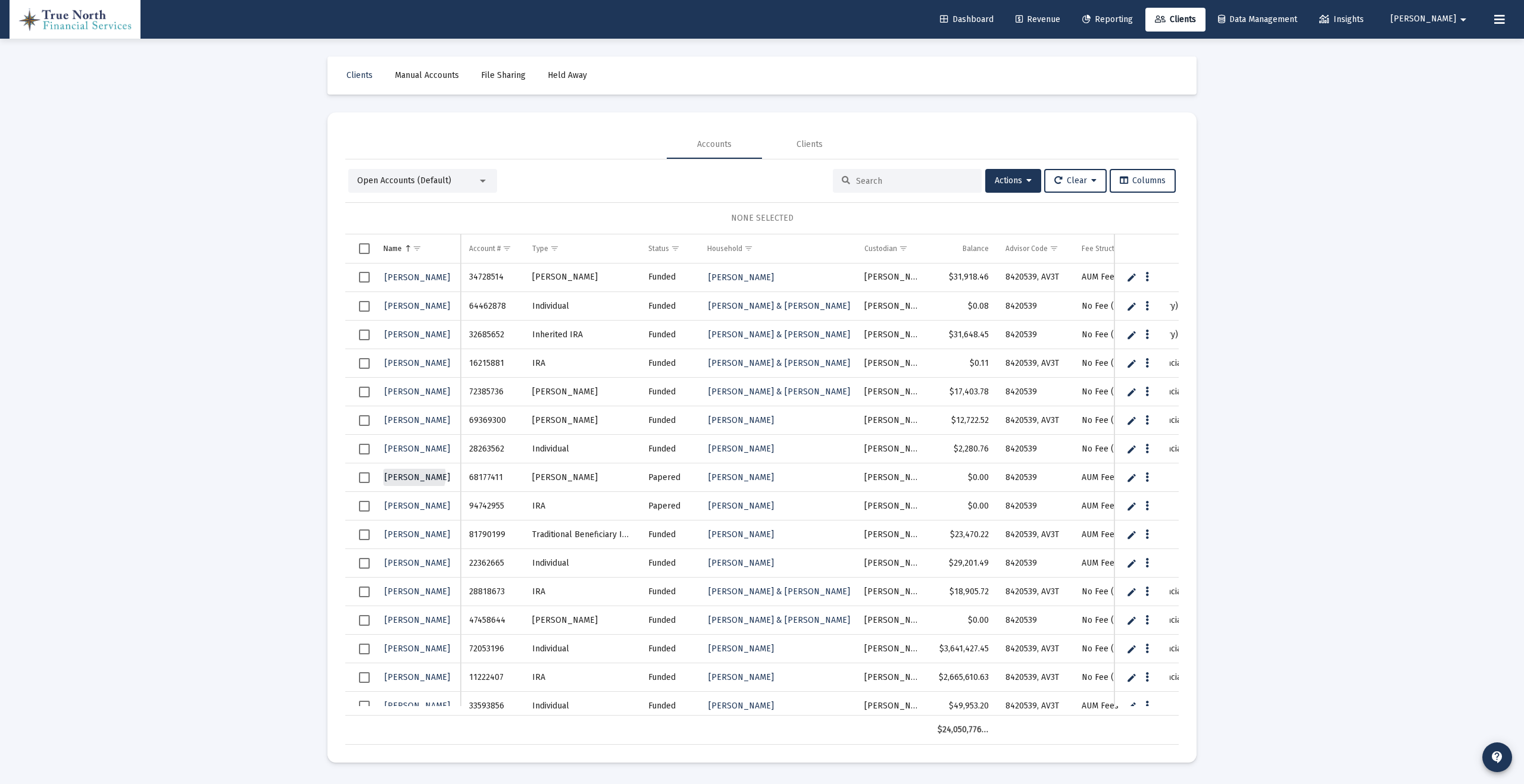
click at [413, 476] on span "[PERSON_NAME]" at bounding box center [417, 477] width 66 height 10
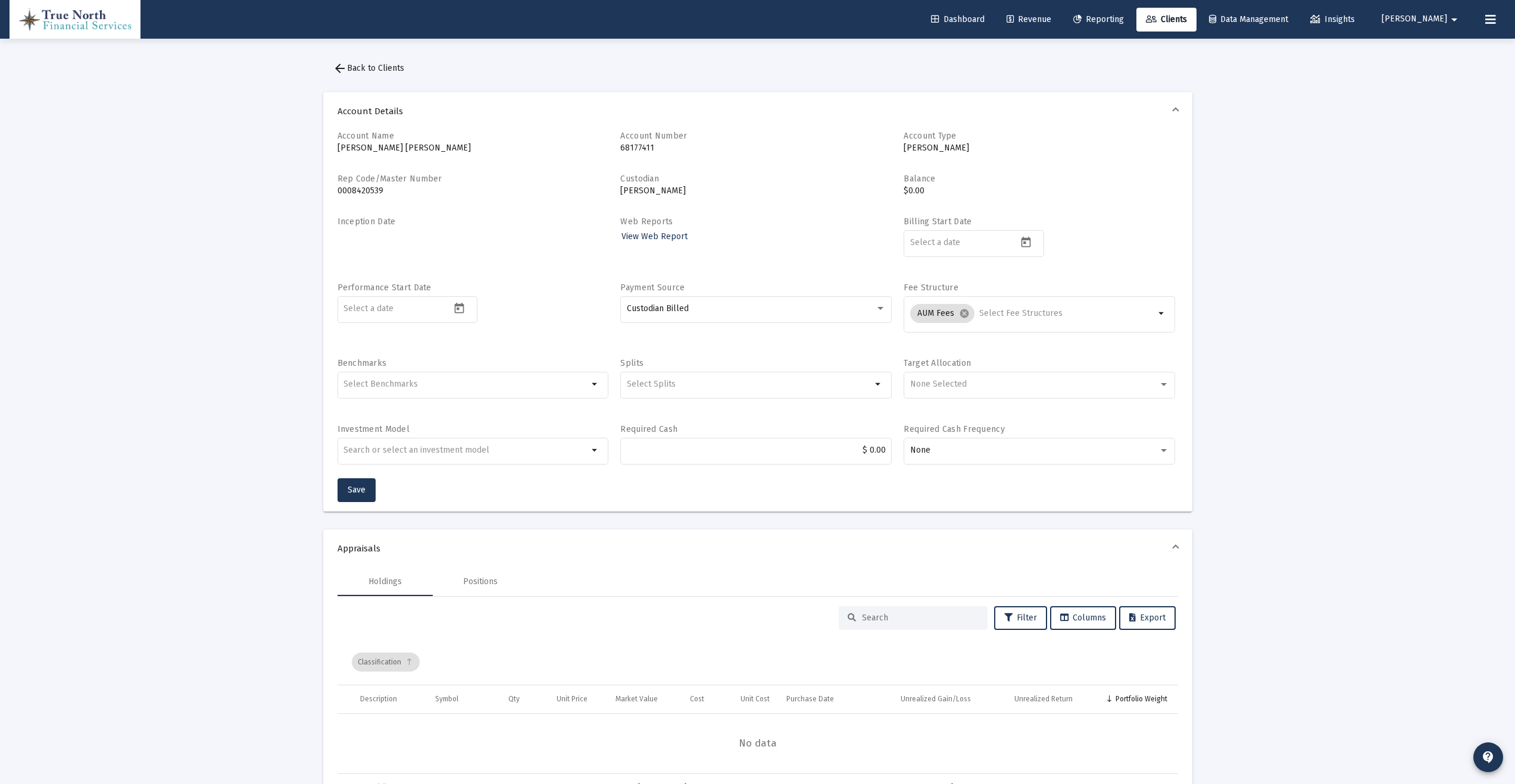
click at [337, 72] on mat-icon "arrow_back" at bounding box center [339, 68] width 14 height 14
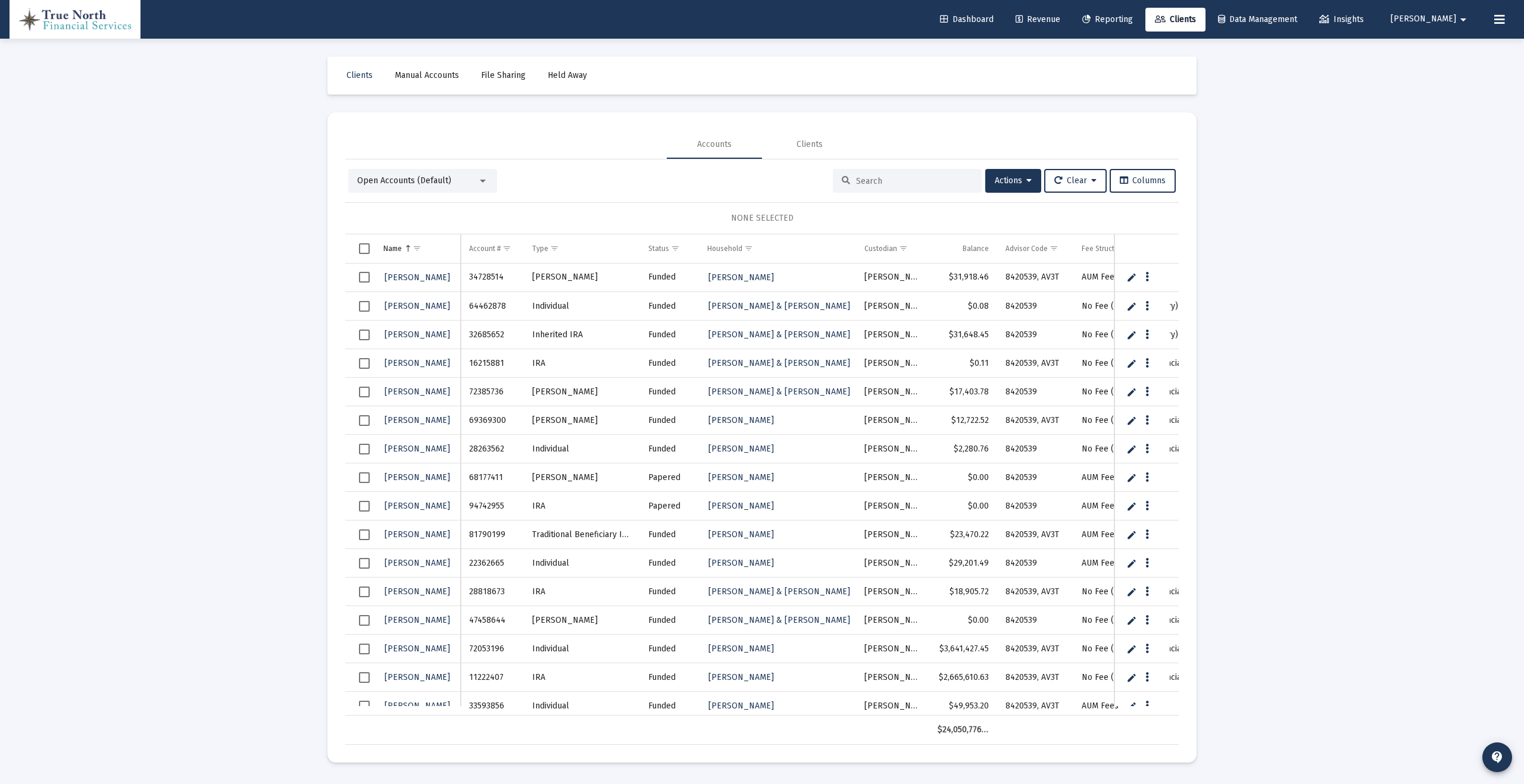
click at [1131, 479] on link "Edit" at bounding box center [1131, 477] width 10 height 10
drag, startPoint x: 435, startPoint y: 478, endPoint x: 312, endPoint y: 483, distance: 123.1
click at [312, 483] on div "Loading... Clients Manual Accounts File Sharing Held Away Accounts Clients Open…" at bounding box center [762, 392] width 1524 height 784
type input "[PERSON_NAME]"
click at [1137, 479] on link "Save" at bounding box center [1138, 477] width 10 height 10
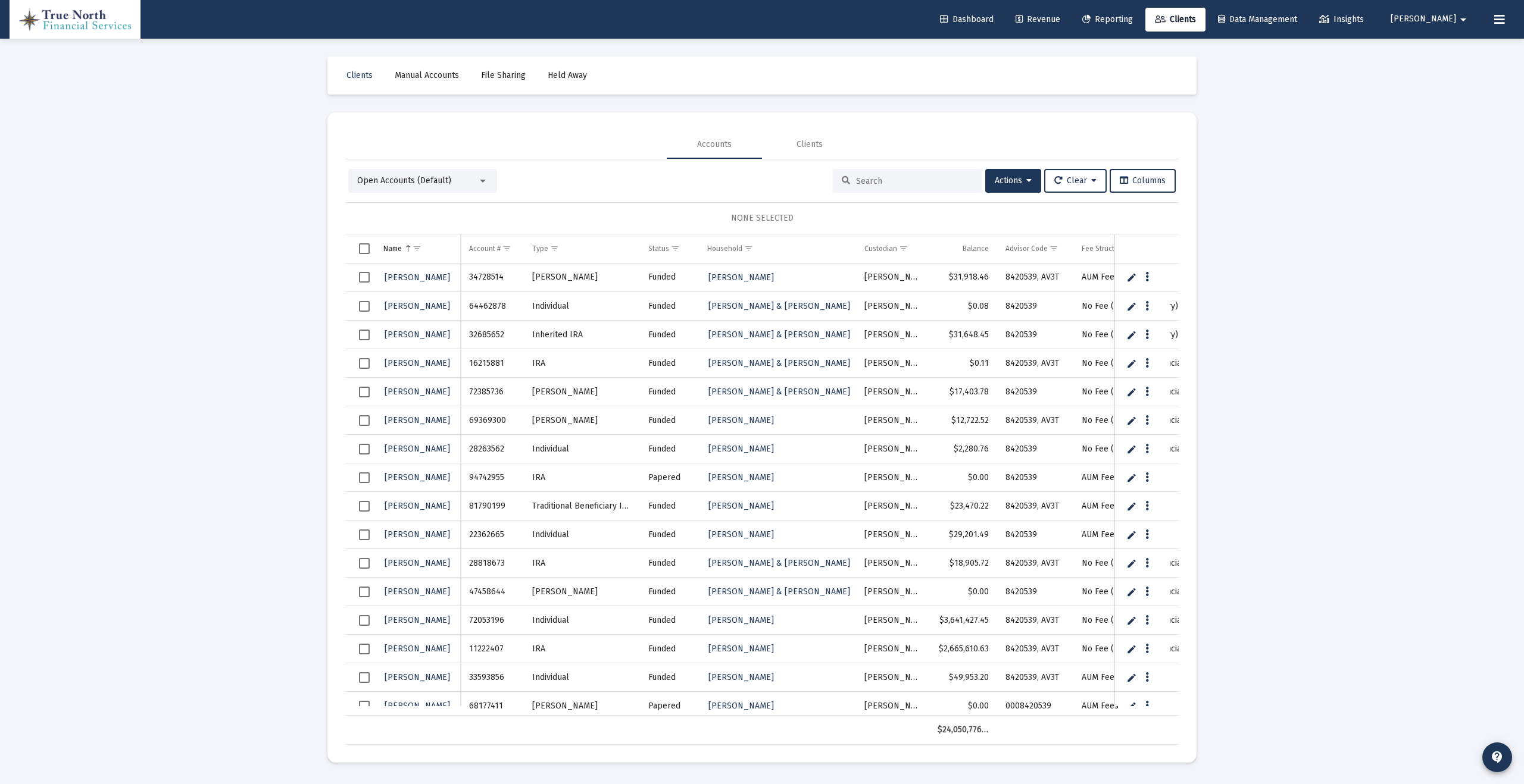
click at [1134, 477] on link "Edit" at bounding box center [1131, 477] width 10 height 10
drag, startPoint x: 441, startPoint y: 480, endPoint x: 318, endPoint y: 481, distance: 123.0
click at [318, 481] on div "Clients Manual Accounts File Sharing Held Away Accounts Clients Open Accounts (…" at bounding box center [762, 409] width 893 height 743
type input "[PERSON_NAME]"
click at [1135, 477] on link "Save" at bounding box center [1138, 477] width 10 height 10
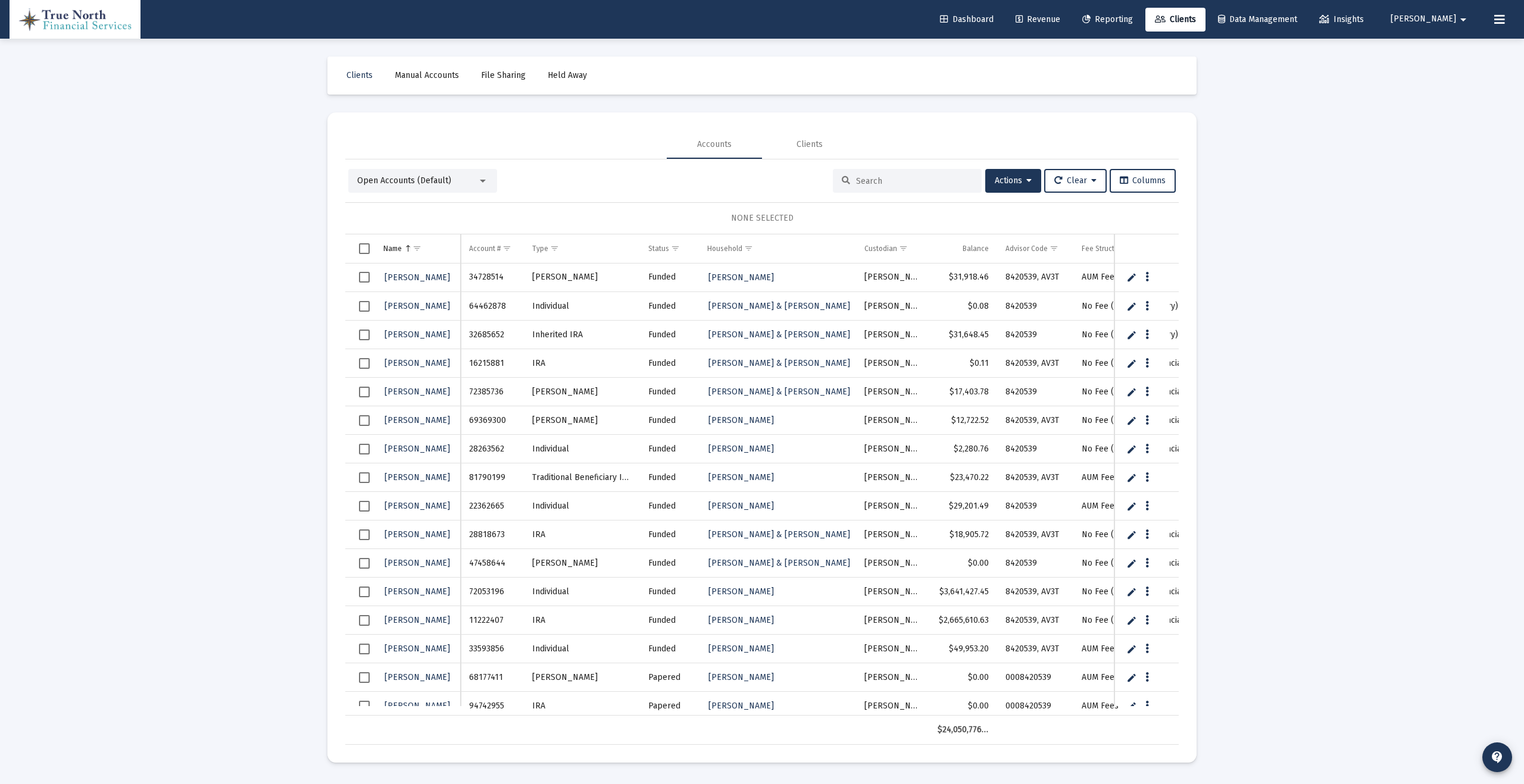
click at [916, 189] on div at bounding box center [907, 181] width 149 height 24
click at [918, 179] on input at bounding box center [914, 181] width 117 height 10
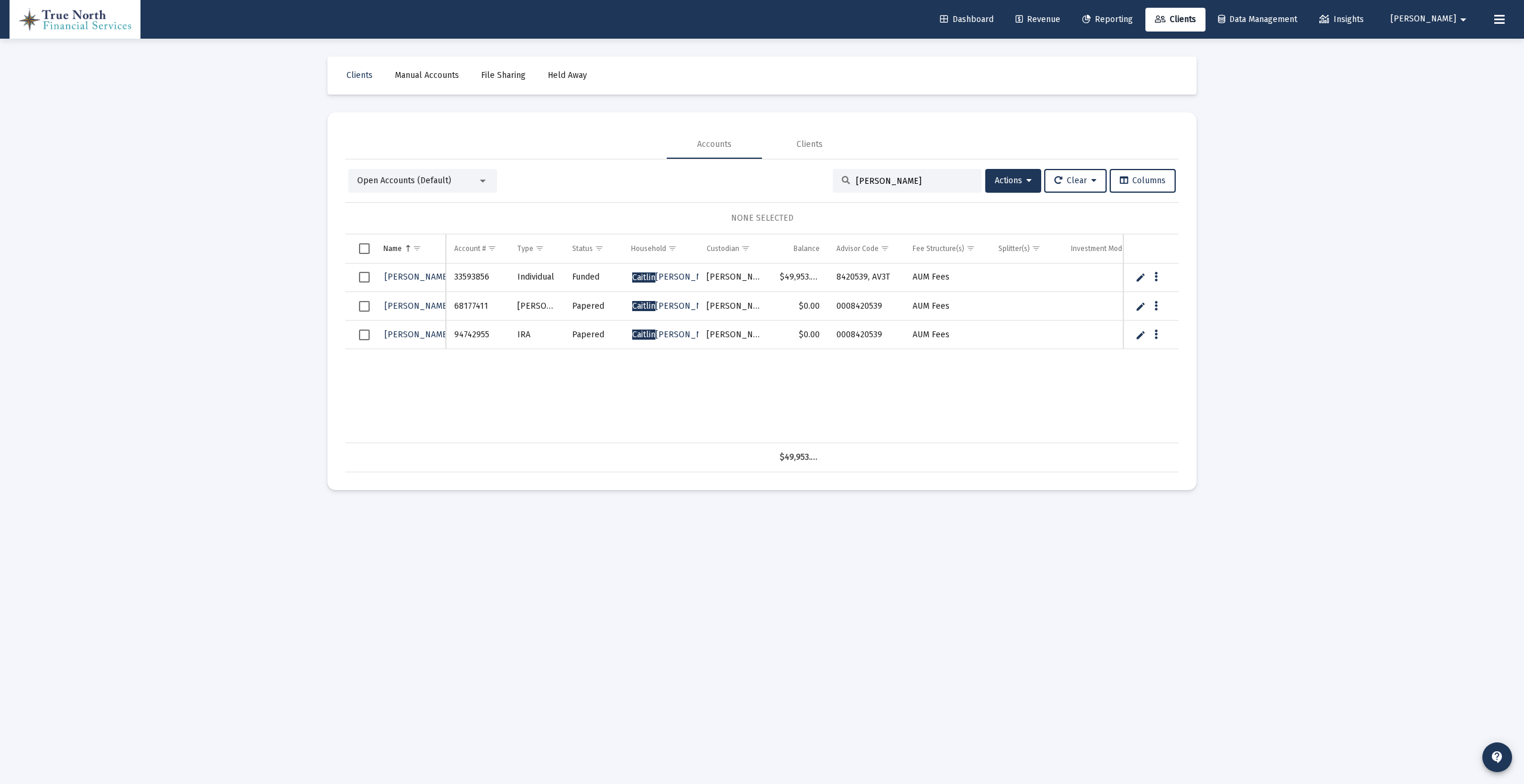
type input "[PERSON_NAME]"
click at [361, 307] on span "Select row" at bounding box center [363, 306] width 10 height 10
click at [363, 334] on span "Select row" at bounding box center [363, 334] width 10 height 10
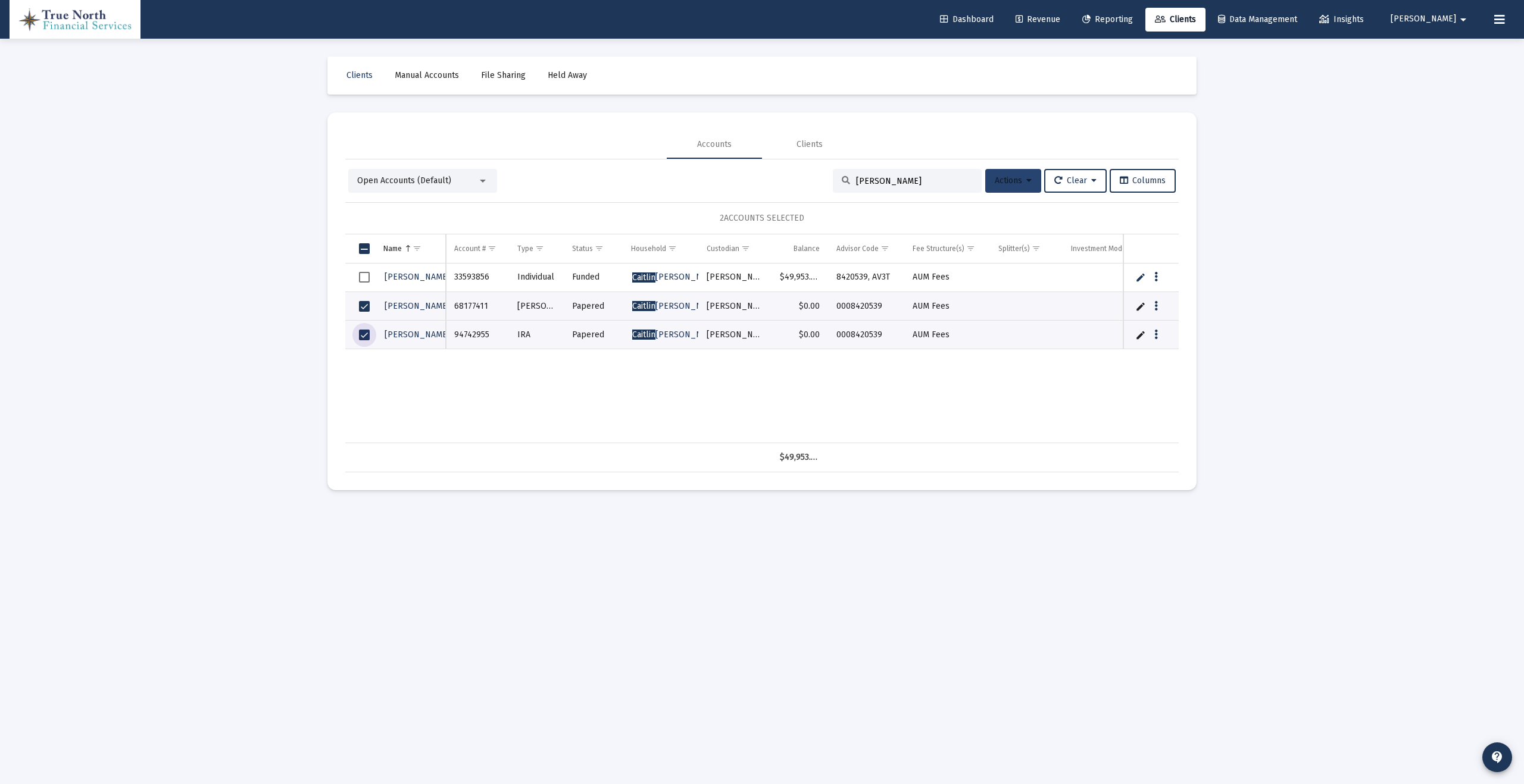
click at [1013, 179] on span "Actions" at bounding box center [1013, 181] width 37 height 10
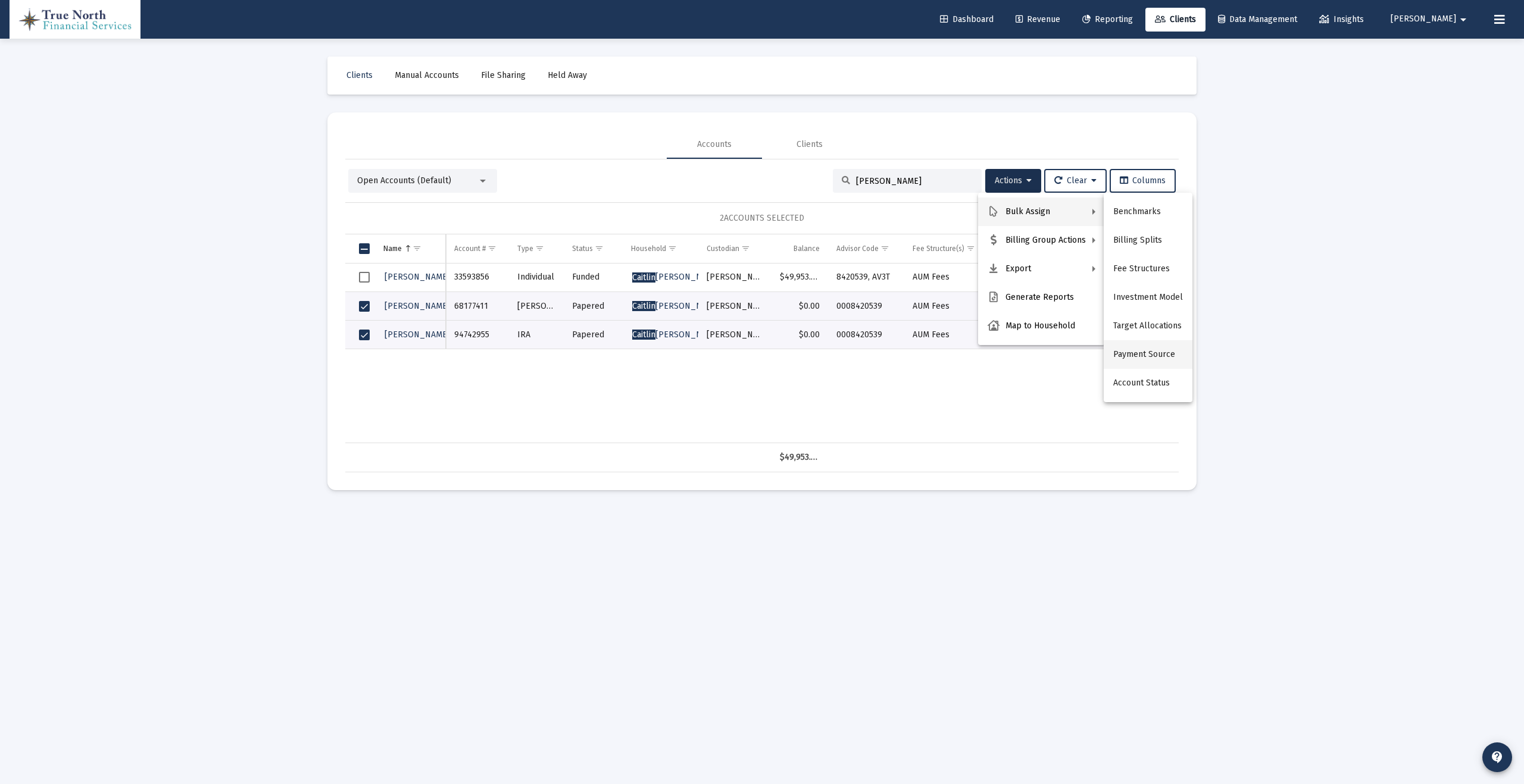
click at [1152, 355] on button "Payment Source" at bounding box center [1147, 355] width 88 height 28
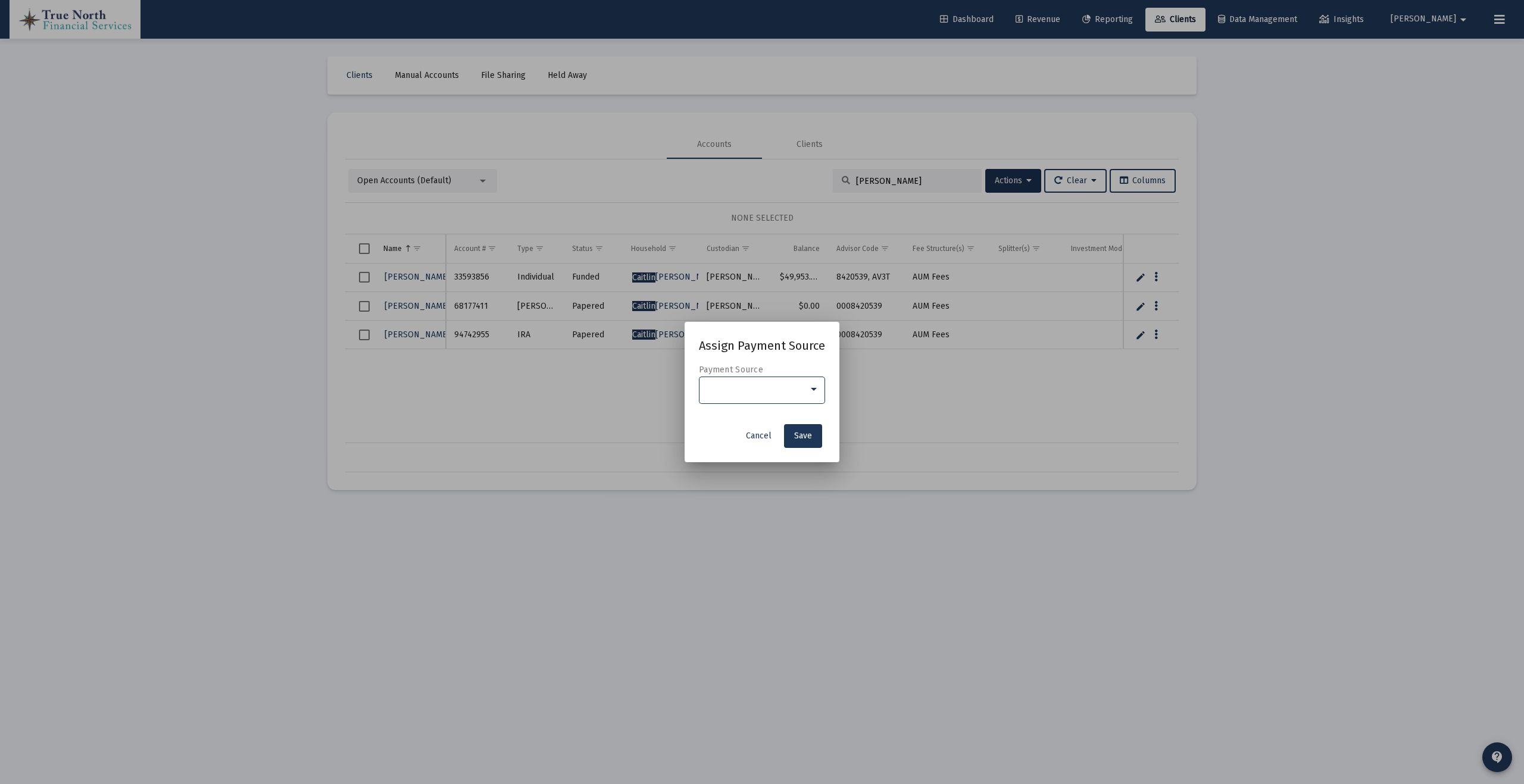
click at [787, 391] on div at bounding box center [756, 390] width 103 height 9
click at [779, 388] on span "Custodian Billed" at bounding box center [762, 390] width 111 height 25
click at [810, 447] on button "Save" at bounding box center [803, 436] width 38 height 24
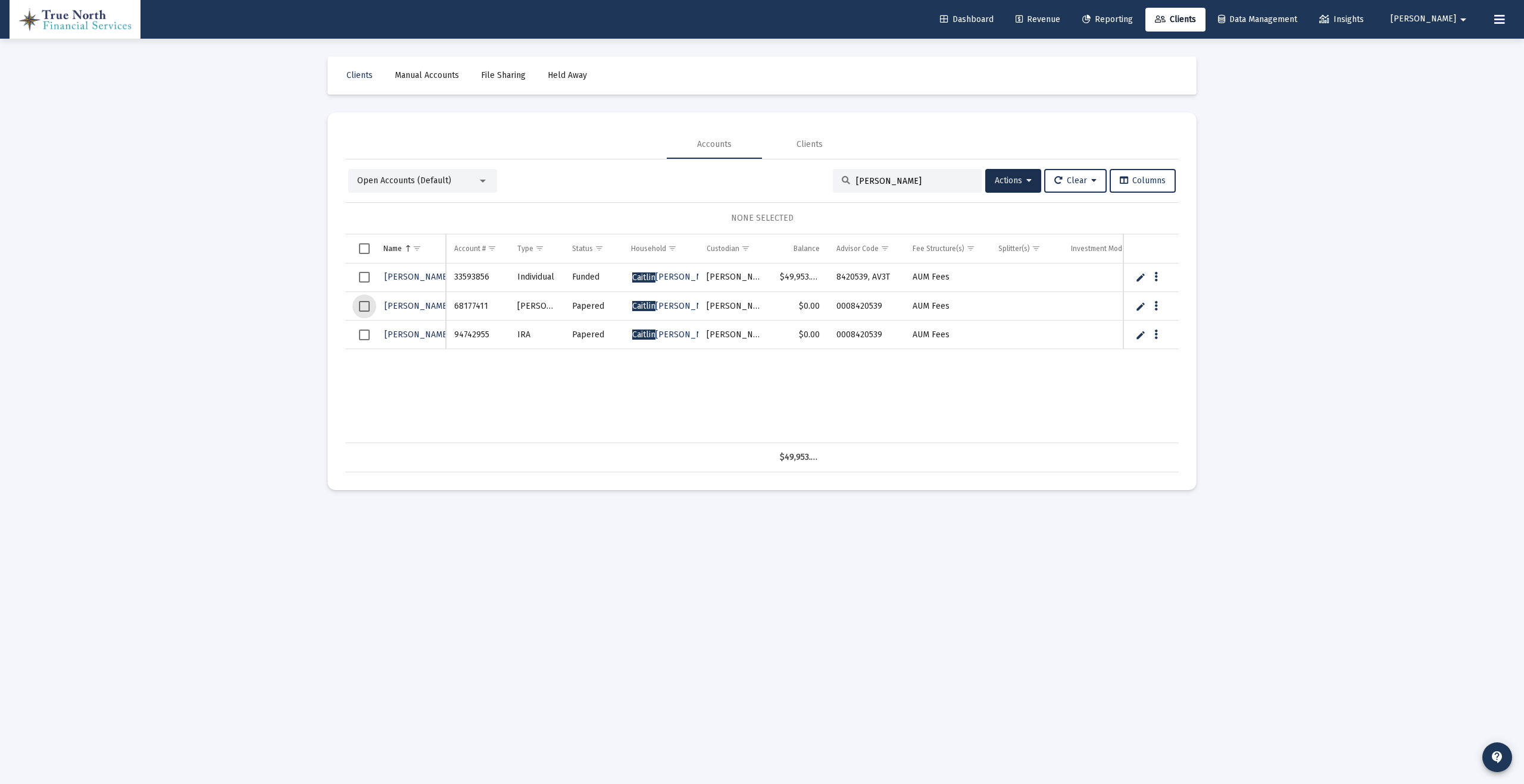
click at [363, 309] on span "Select row" at bounding box center [363, 306] width 10 height 10
click at [365, 332] on span "Select row" at bounding box center [363, 334] width 10 height 10
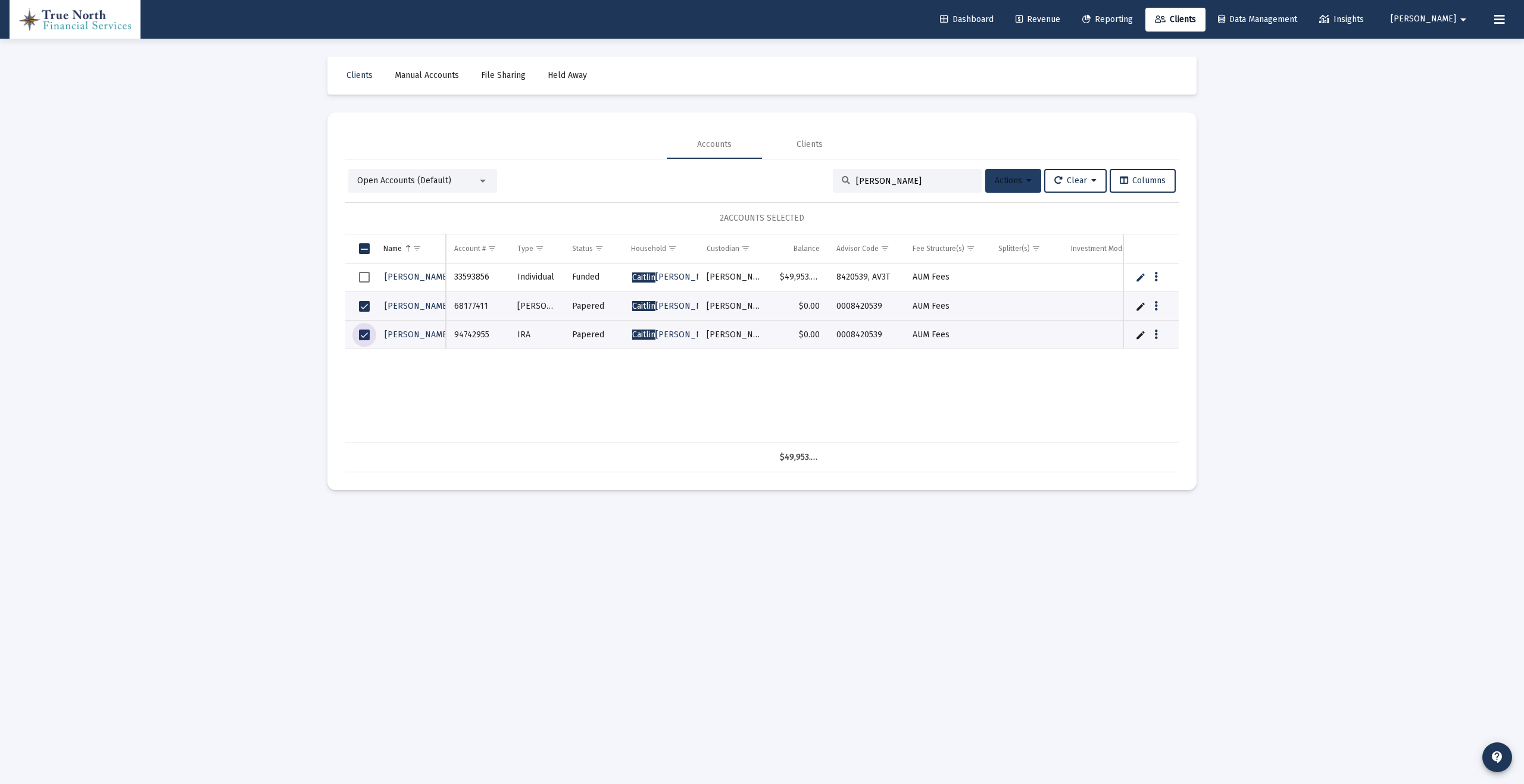
click at [1029, 181] on button "Actions" at bounding box center [1013, 181] width 56 height 24
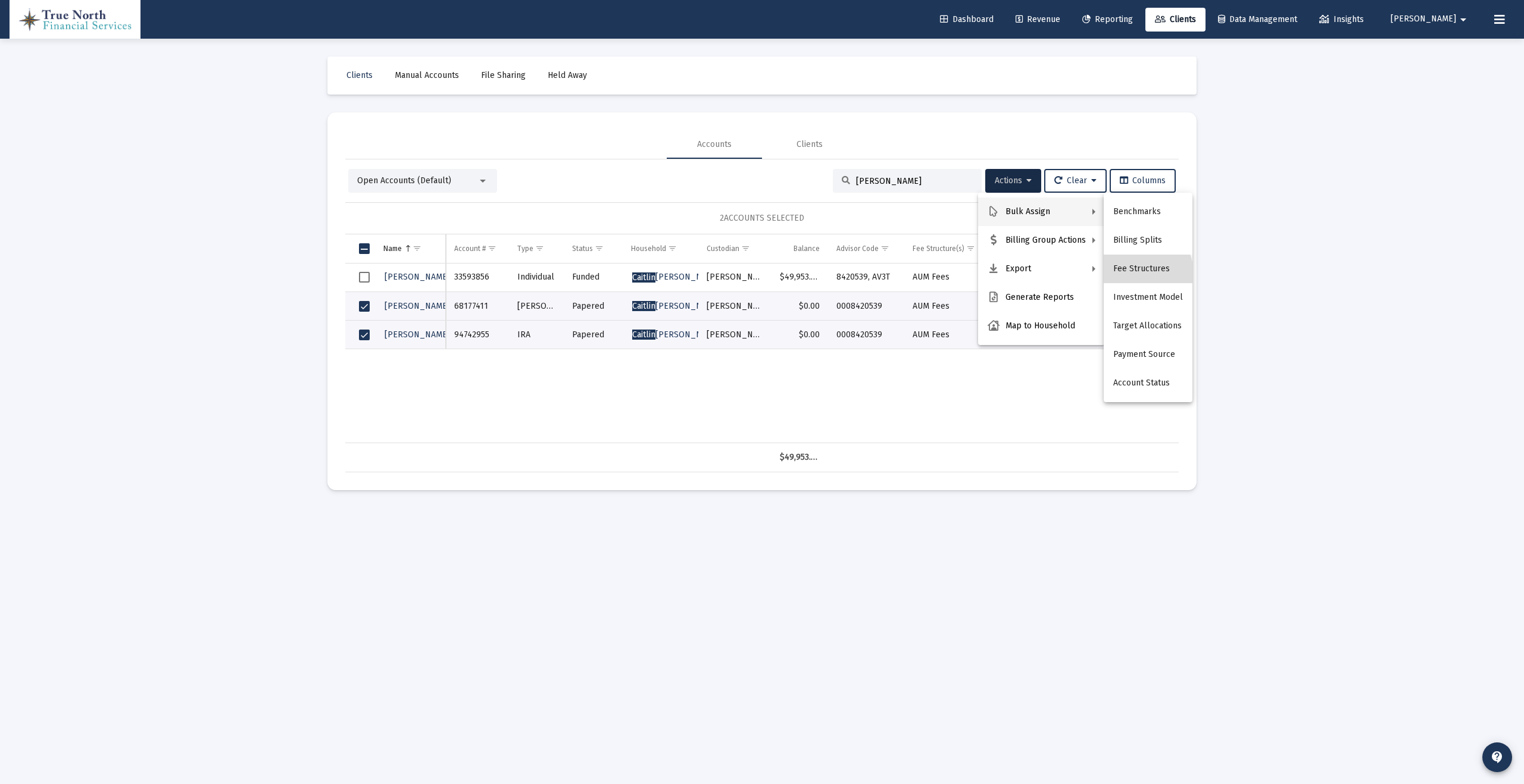
click at [1141, 273] on button "Fee Structures" at bounding box center [1147, 269] width 88 height 28
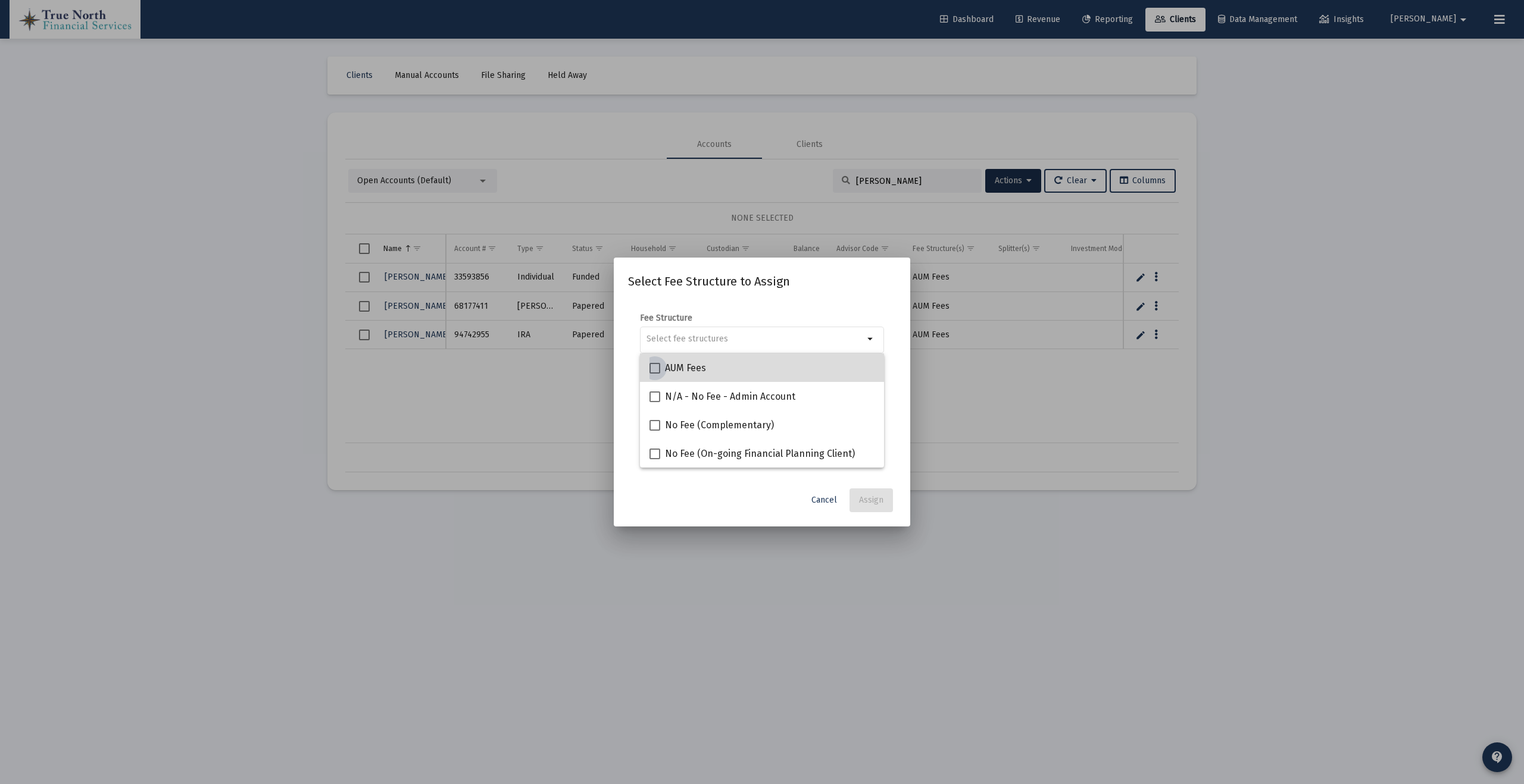
click at [651, 370] on span at bounding box center [654, 368] width 10 height 10
click at [654, 374] on input "AUM Fees" at bounding box center [654, 374] width 1 height 1
checkbox input "true"
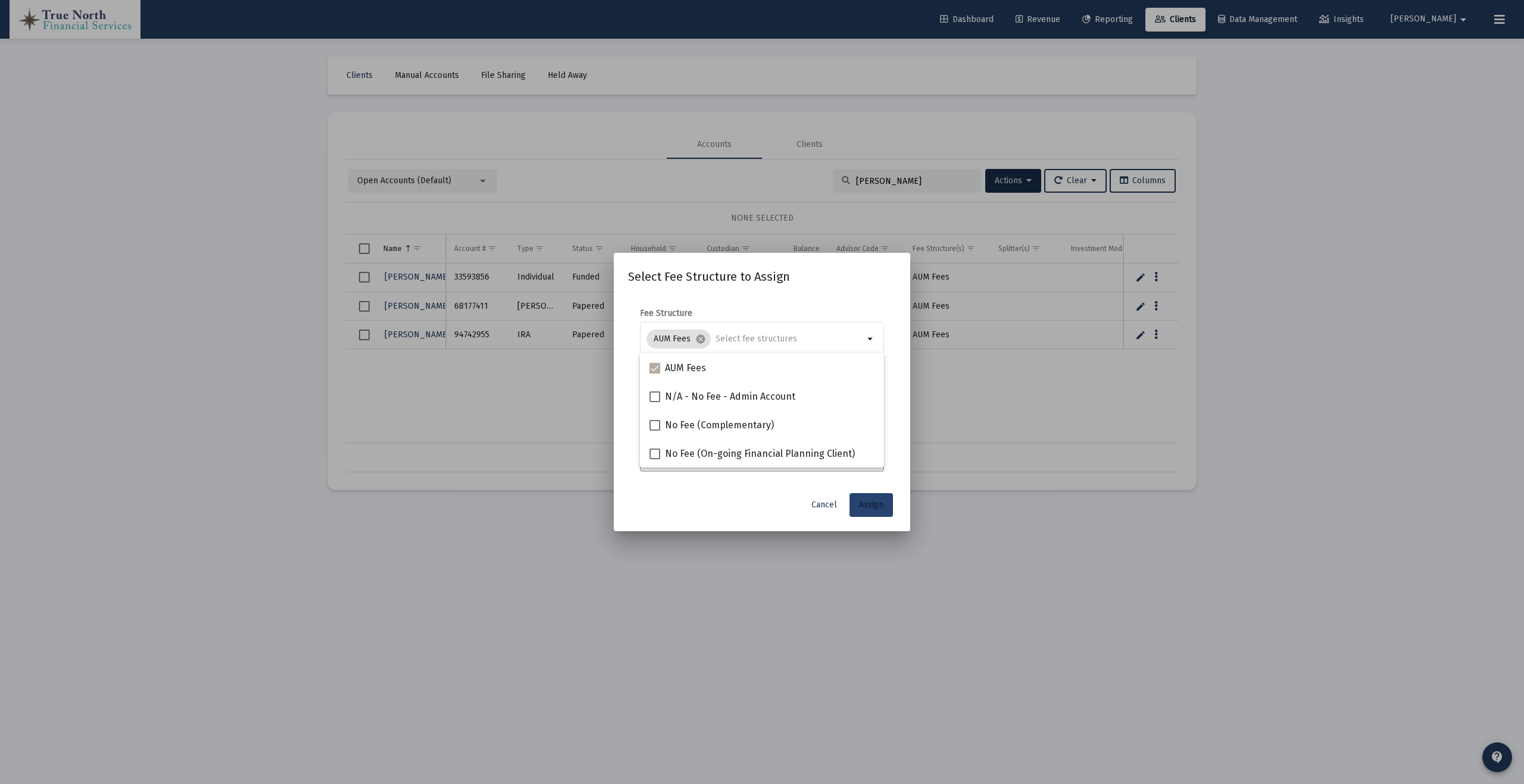
click at [870, 507] on span "Assign" at bounding box center [871, 504] width 24 height 10
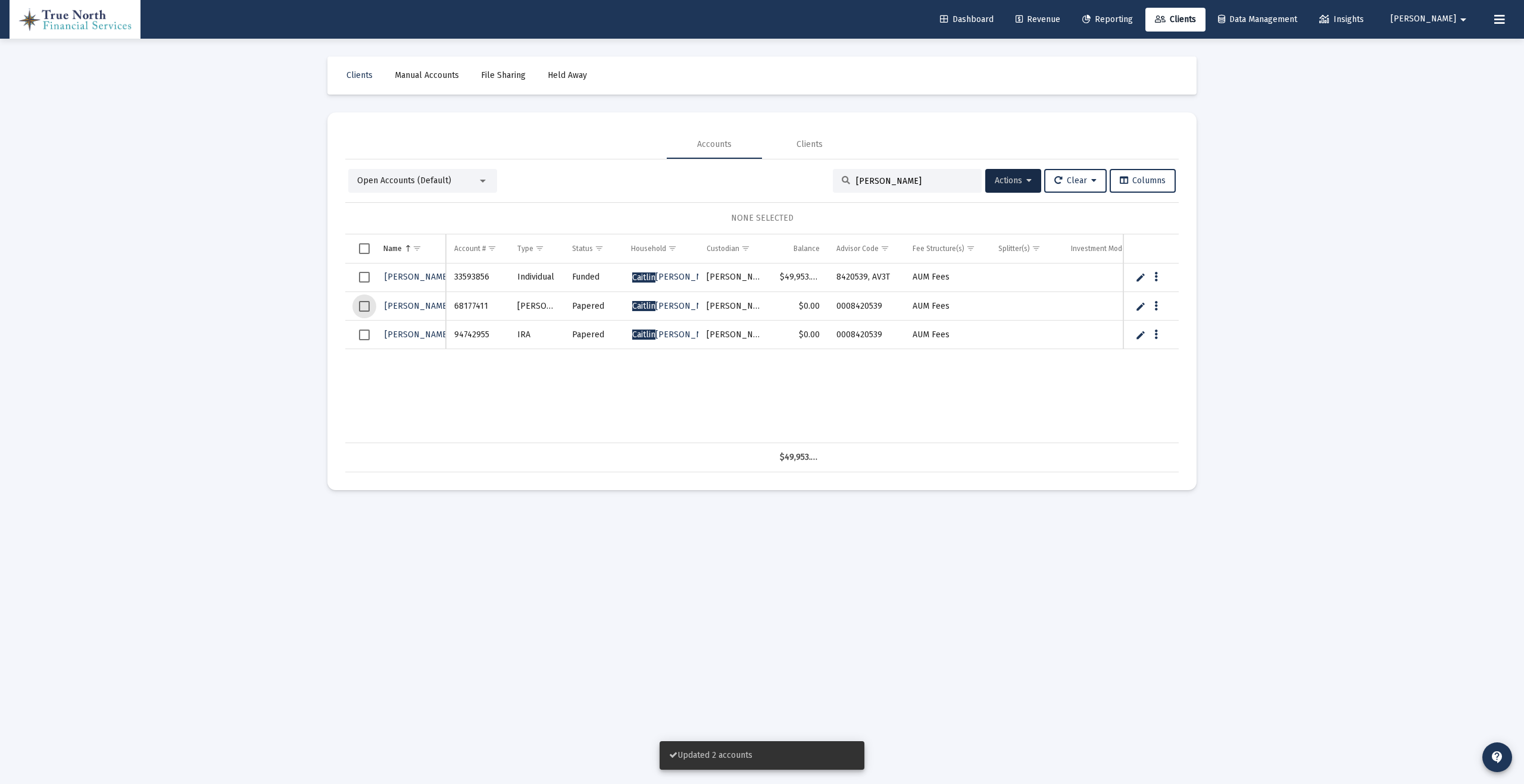
click at [364, 312] on span "Select row" at bounding box center [363, 306] width 10 height 10
click at [361, 338] on span "Select row" at bounding box center [363, 334] width 10 height 10
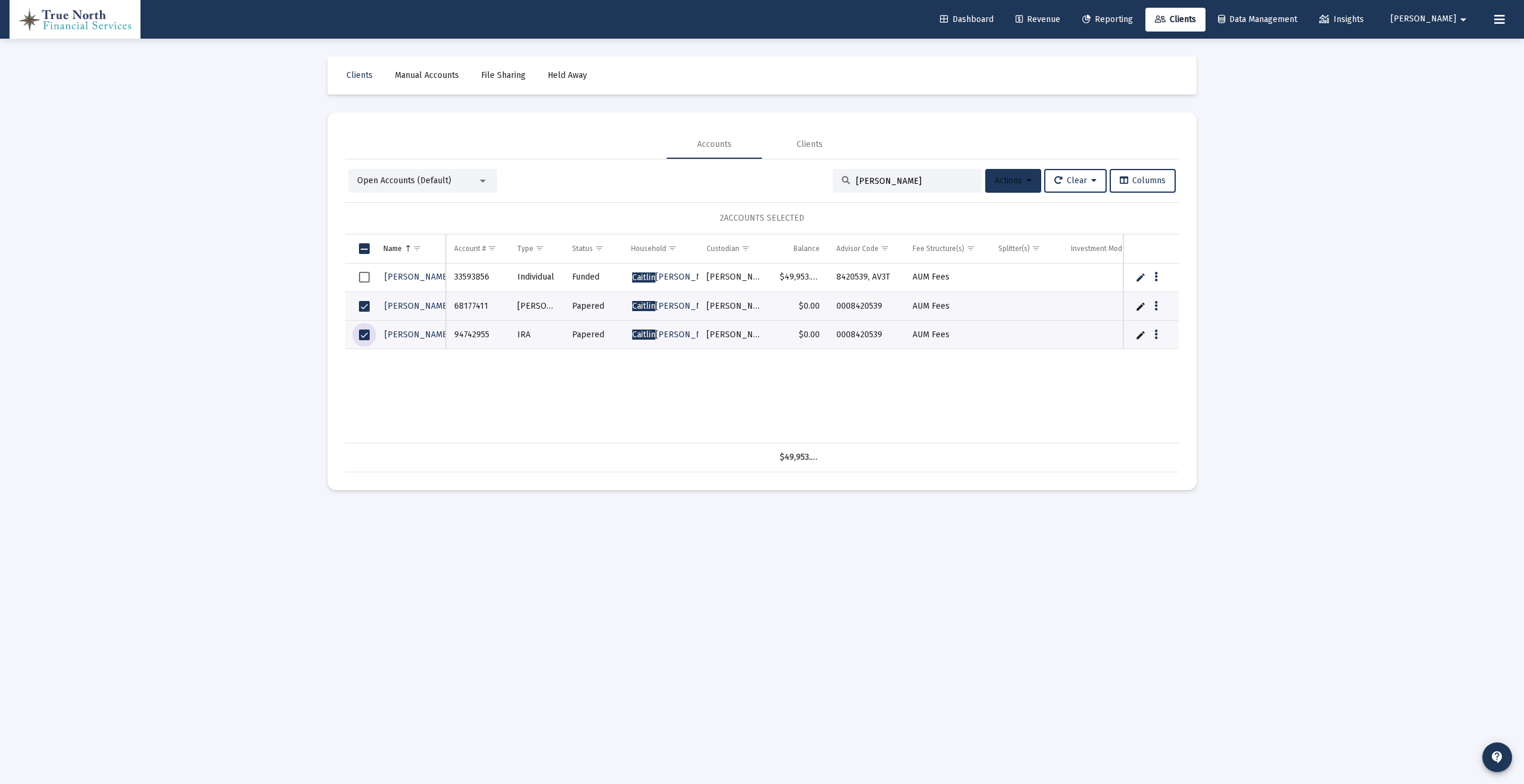
click at [1016, 183] on span "Actions" at bounding box center [1013, 181] width 37 height 10
click at [1143, 270] on button "Assign Group" at bounding box center [1138, 269] width 71 height 28
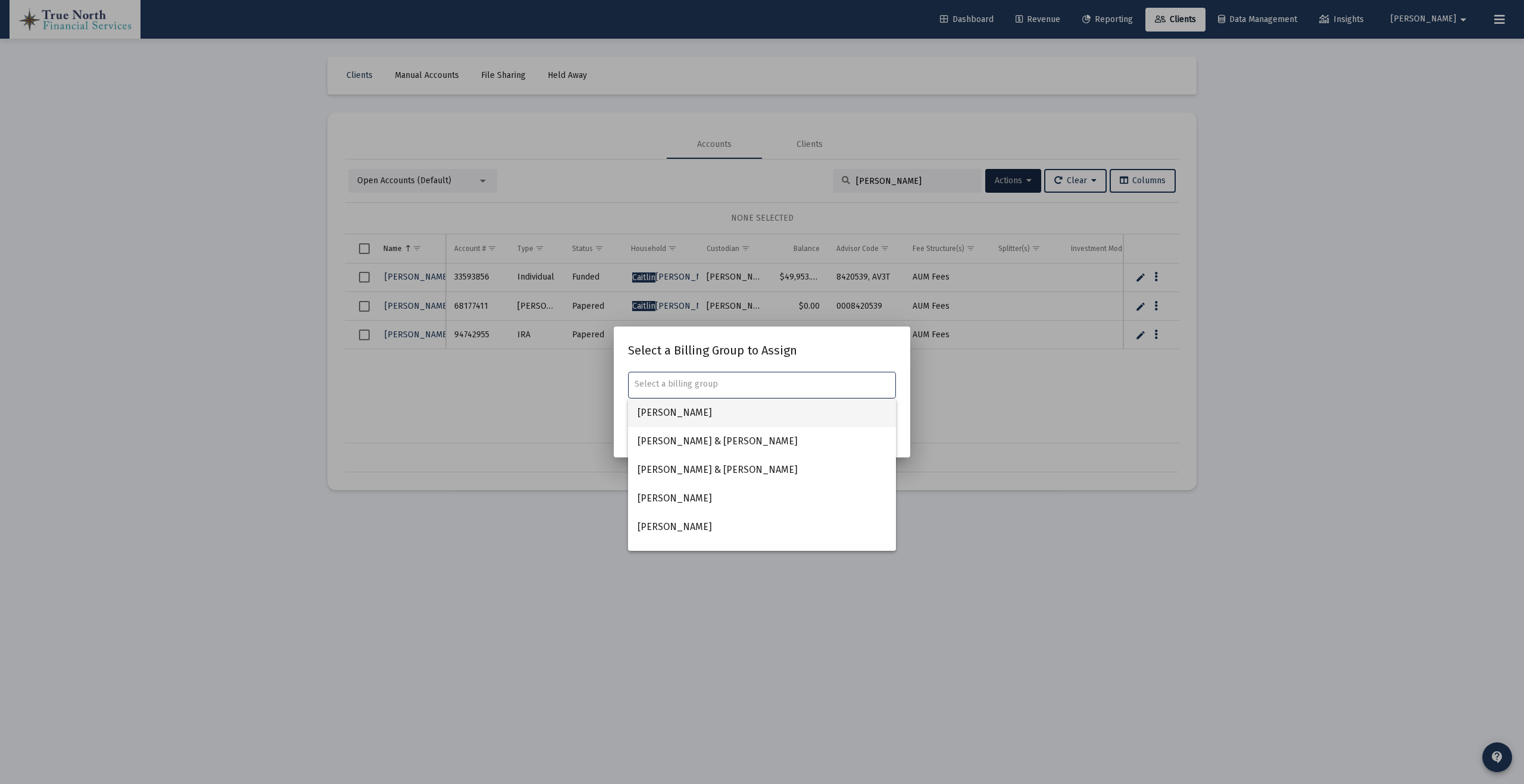
click at [730, 412] on span "[PERSON_NAME]" at bounding box center [762, 413] width 249 height 28
type input "[PERSON_NAME]"
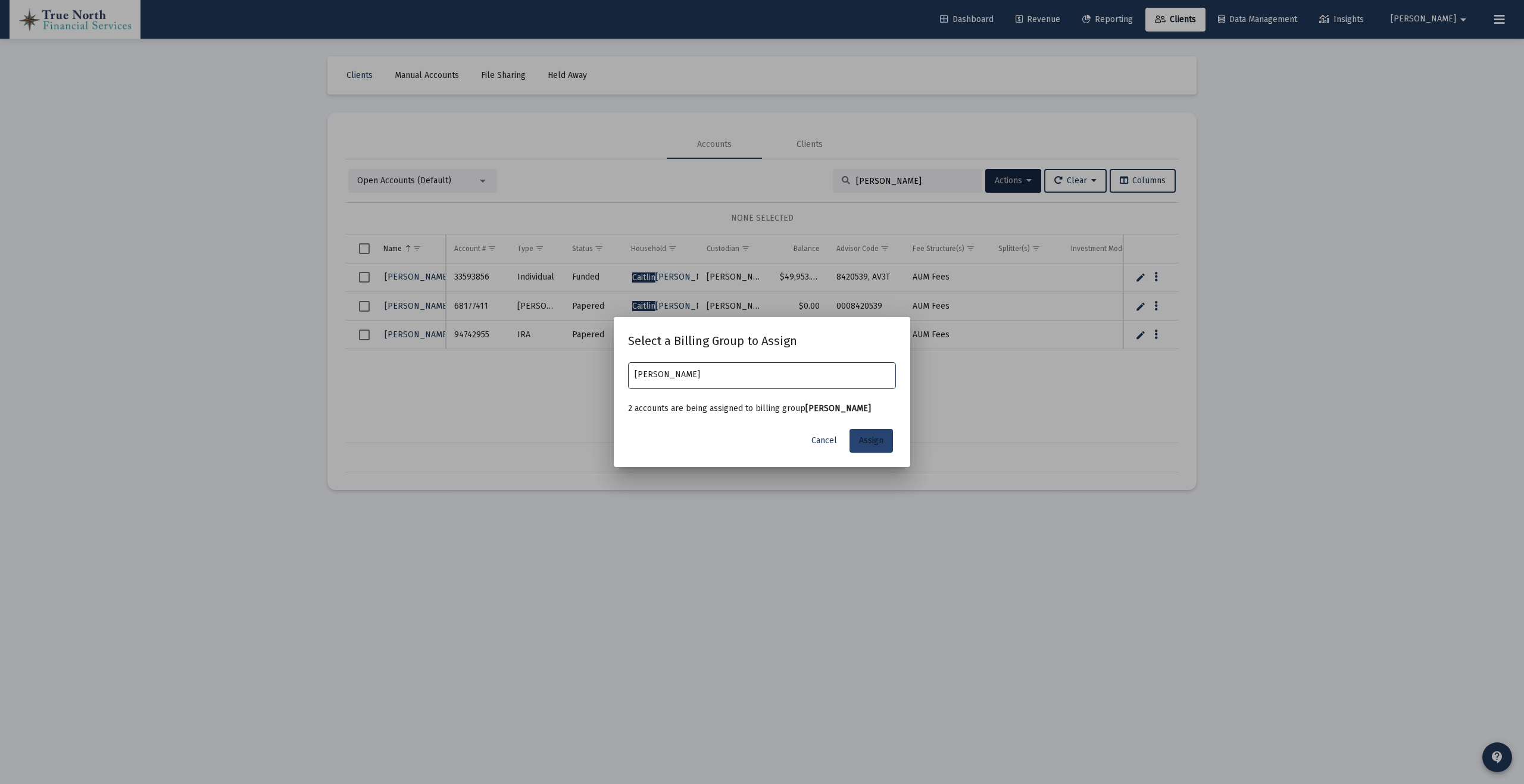
click at [878, 444] on span "Assign" at bounding box center [871, 440] width 24 height 10
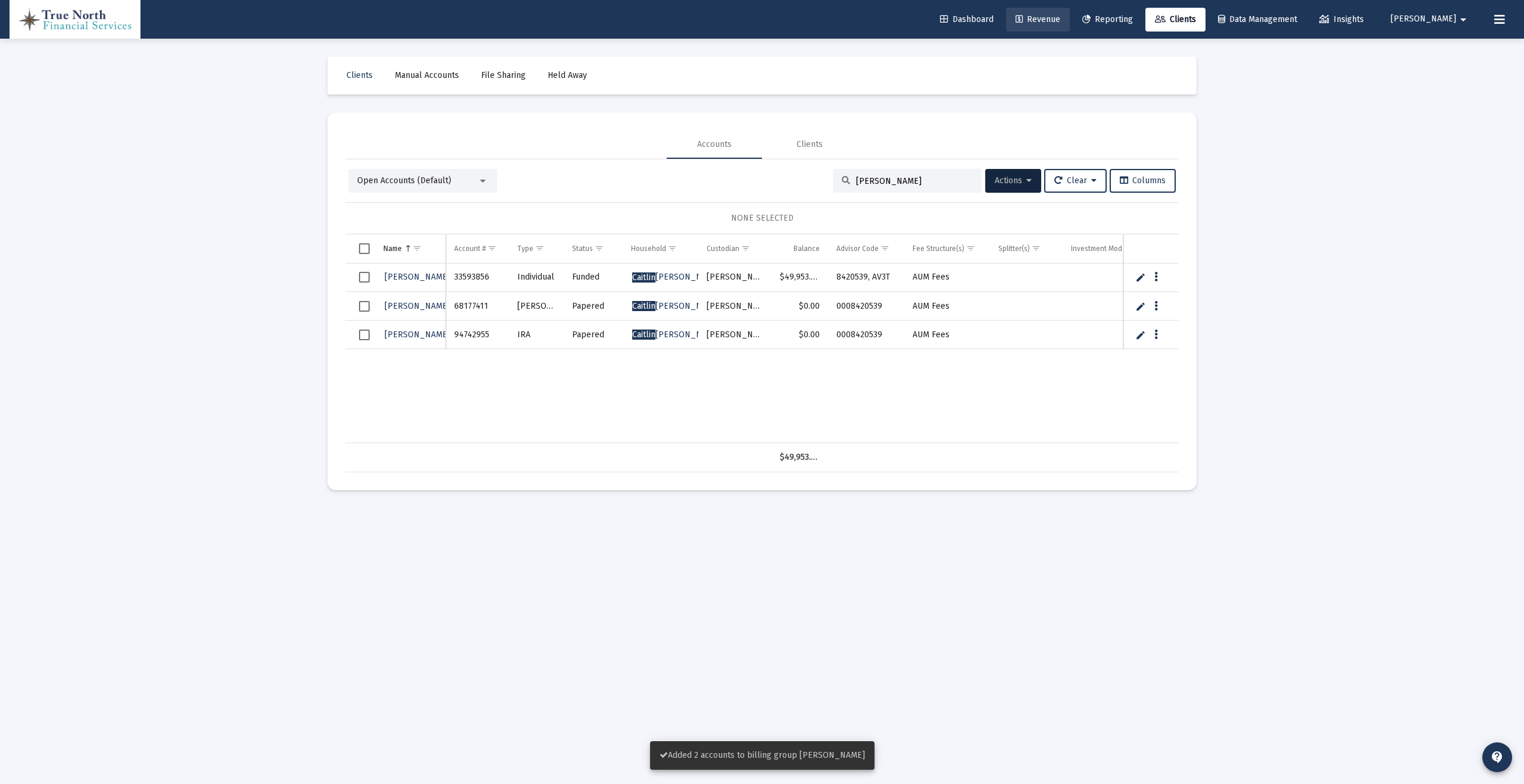
click at [1060, 21] on span "Revenue" at bounding box center [1037, 19] width 44 height 10
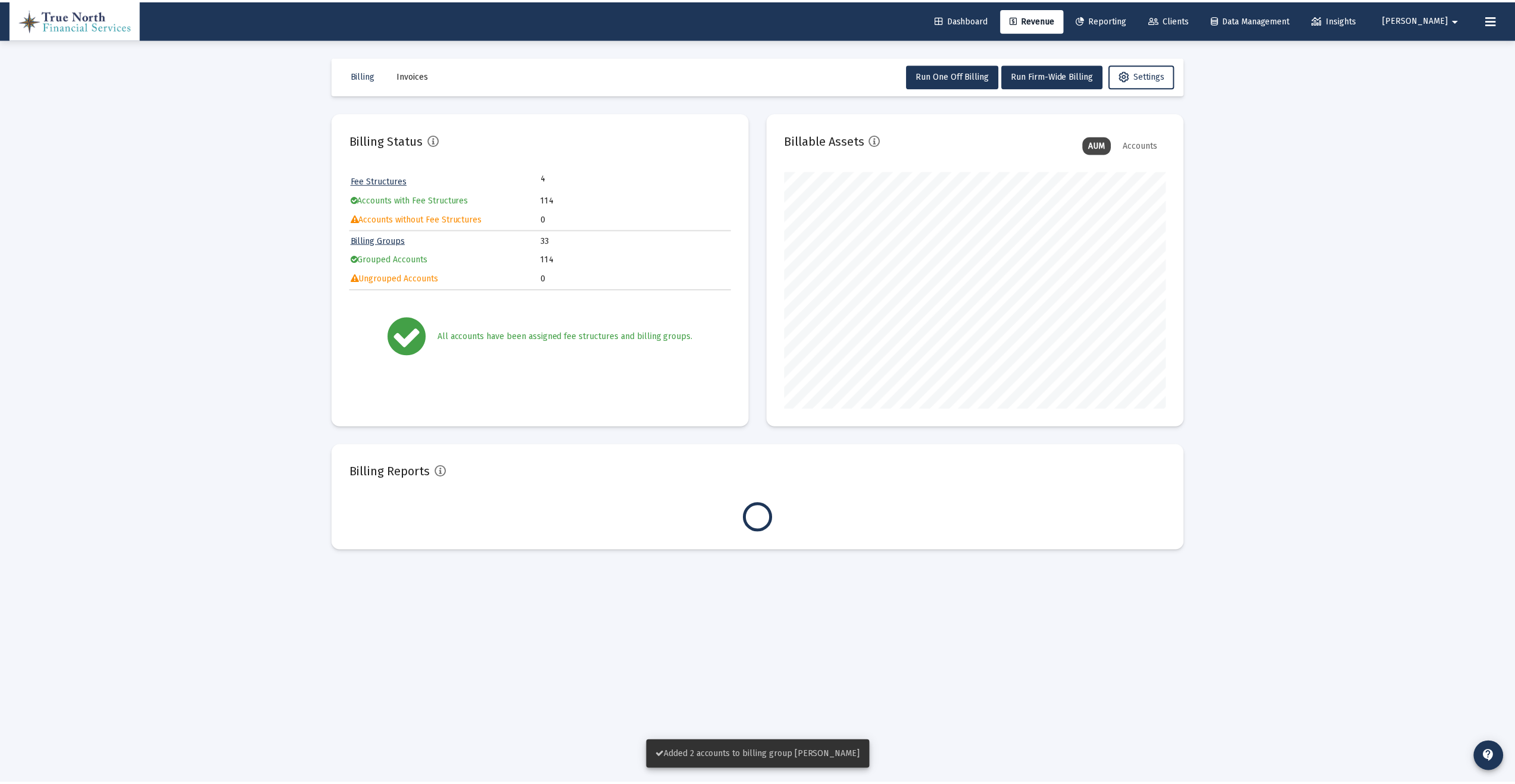
scroll to position [238, 384]
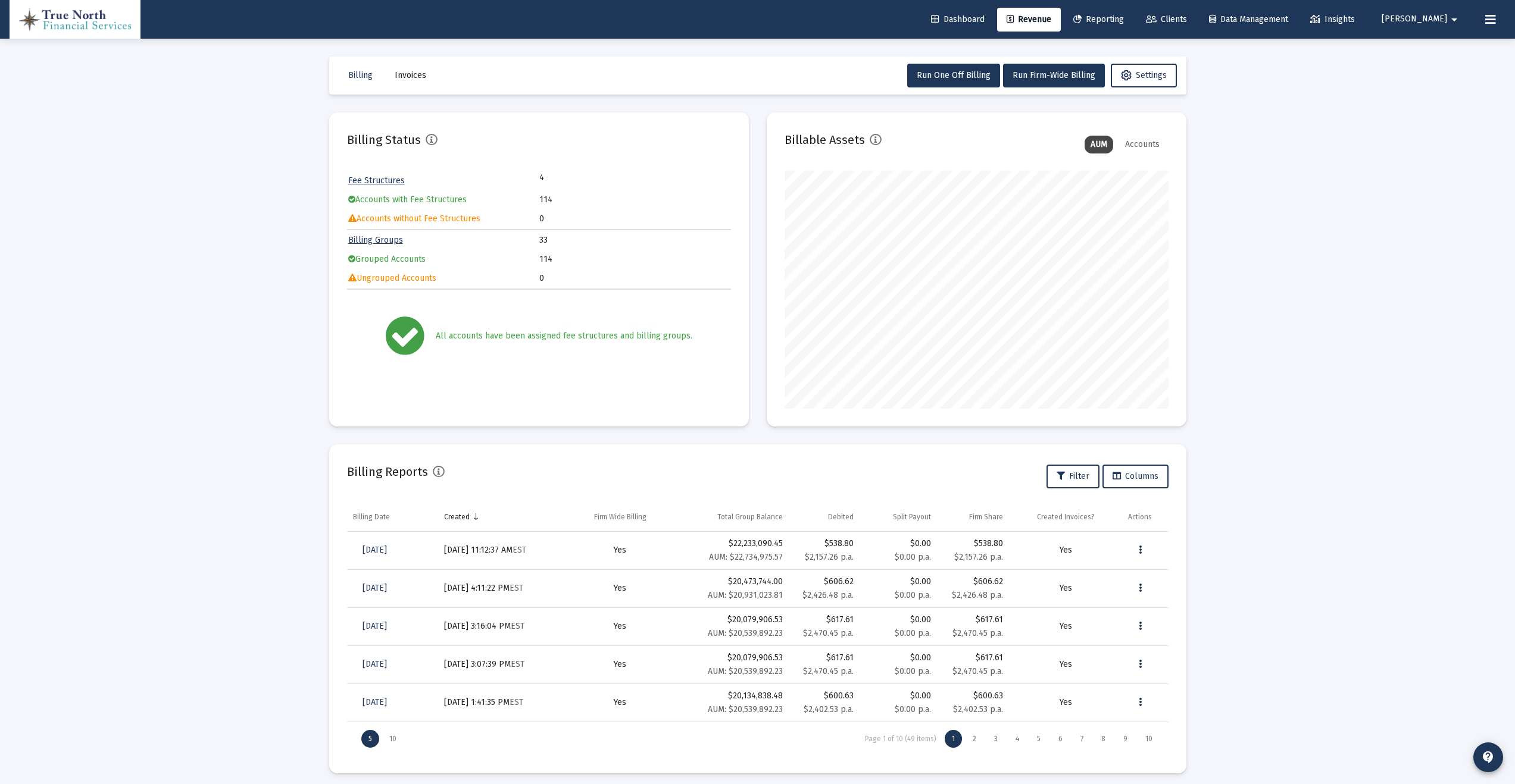
click at [1441, 17] on span "[PERSON_NAME]" at bounding box center [1415, 19] width 66 height 10
click at [1434, 80] on button "Logout" at bounding box center [1436, 79] width 71 height 28
